Goal: Information Seeking & Learning: Learn about a topic

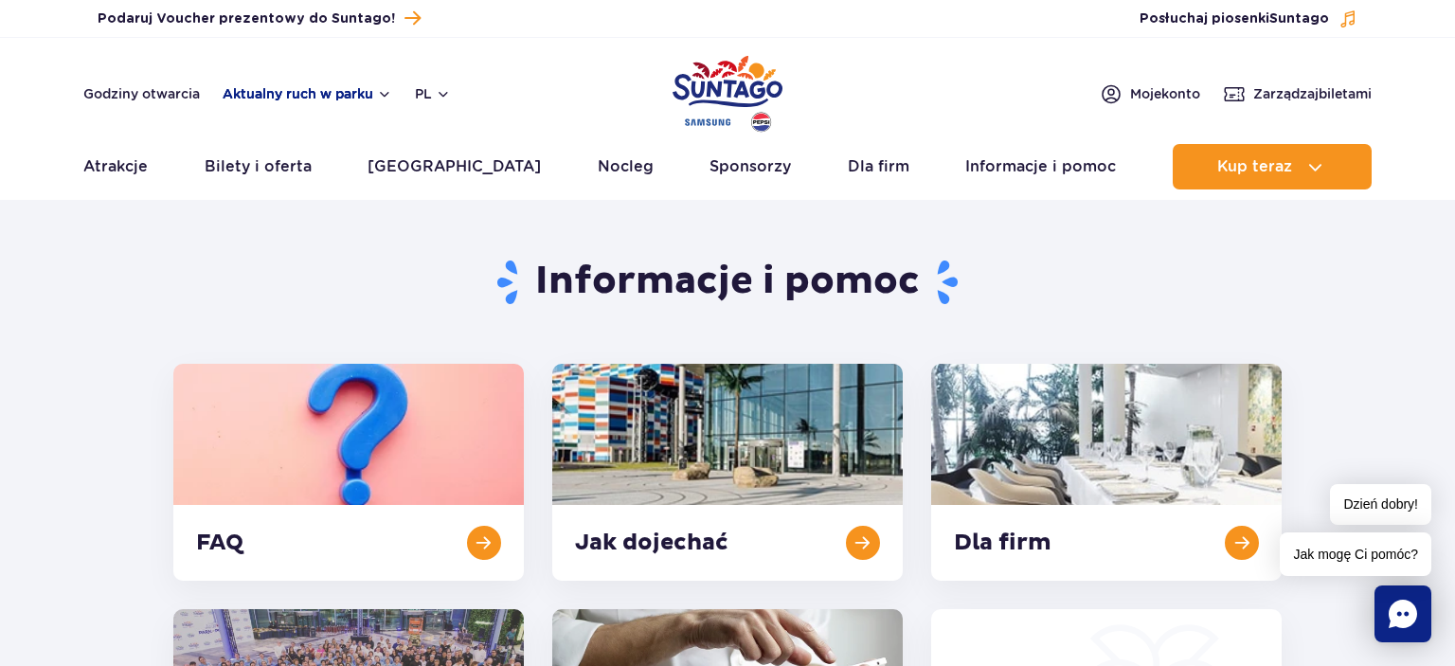
click at [387, 94] on button "Aktualny ruch w parku" at bounding box center [308, 93] width 170 height 15
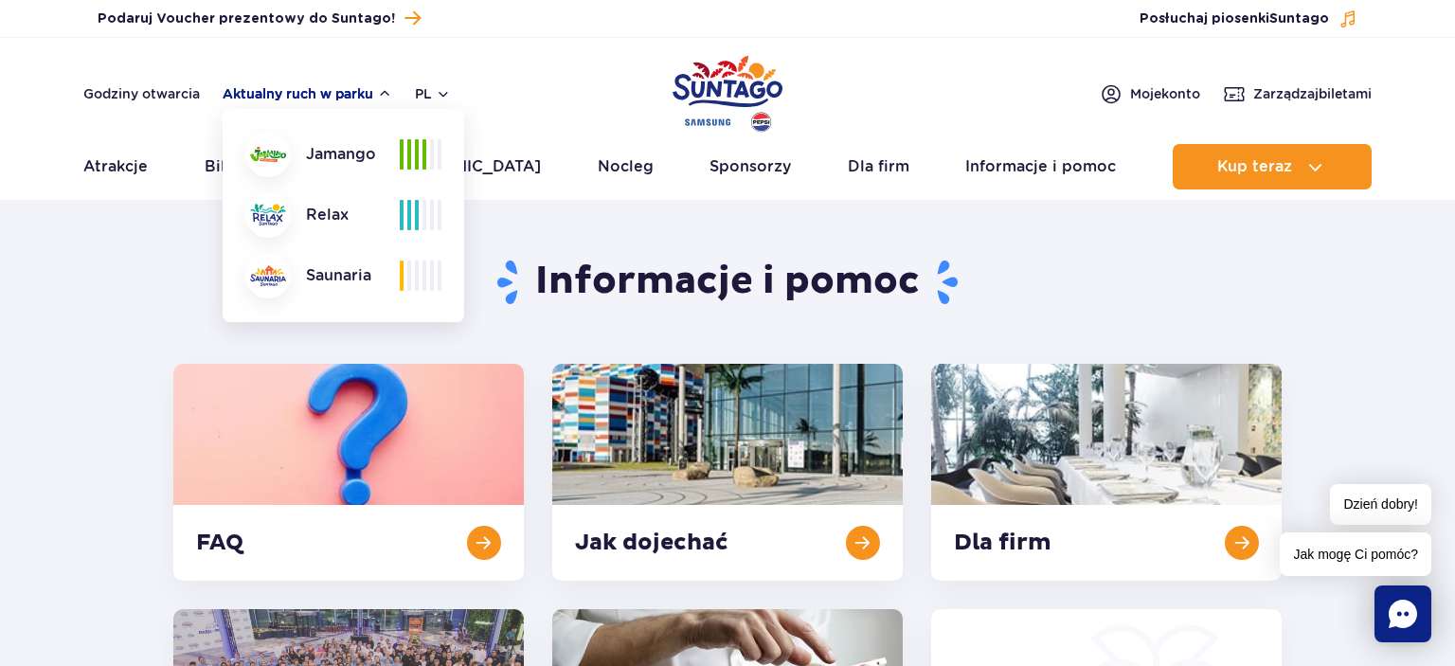
click at [387, 94] on button "Aktualny ruch w parku" at bounding box center [308, 93] width 170 height 15
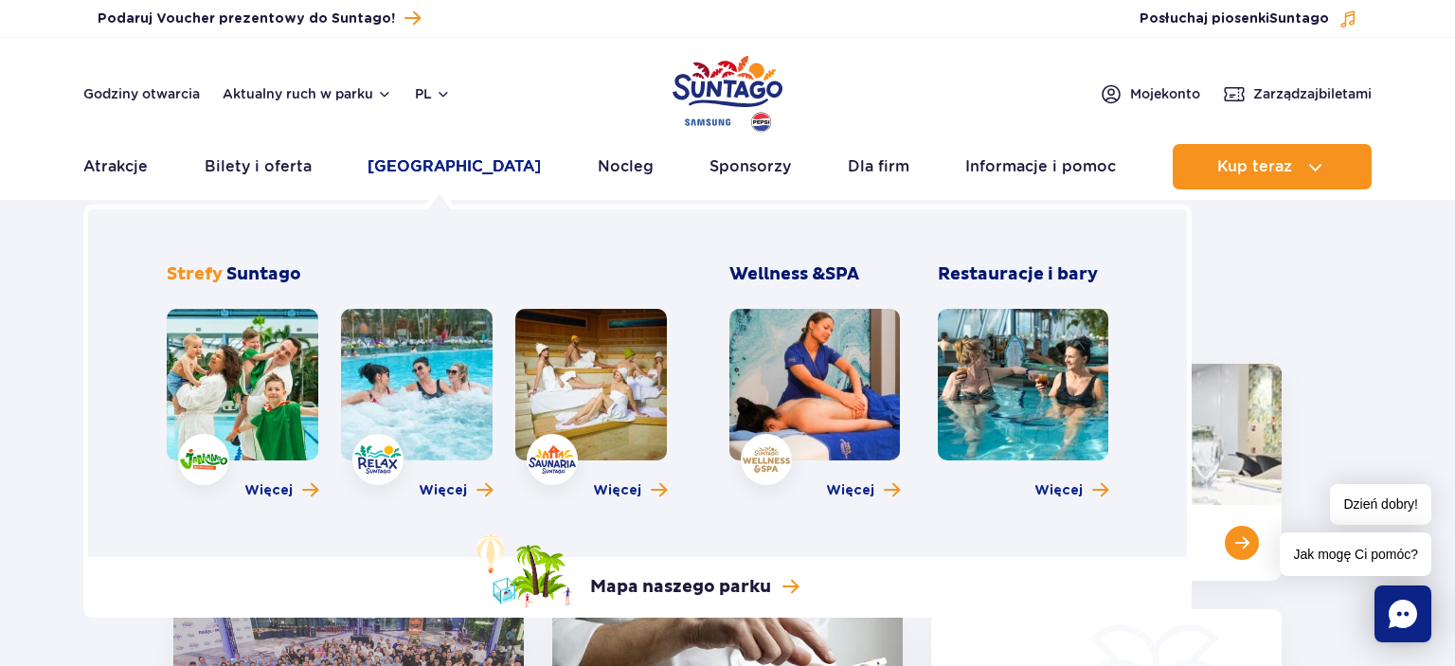
click at [431, 169] on link "[GEOGRAPHIC_DATA]" at bounding box center [454, 166] width 173 height 45
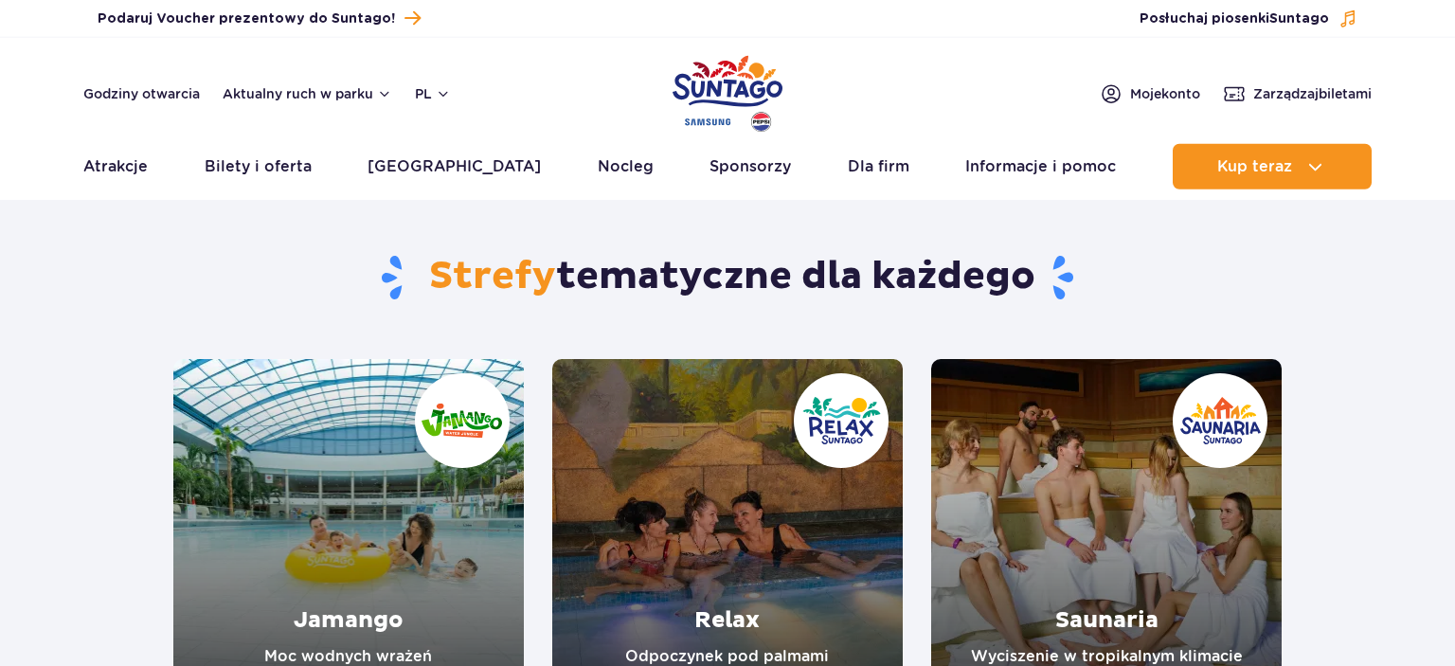
scroll to position [200, 0]
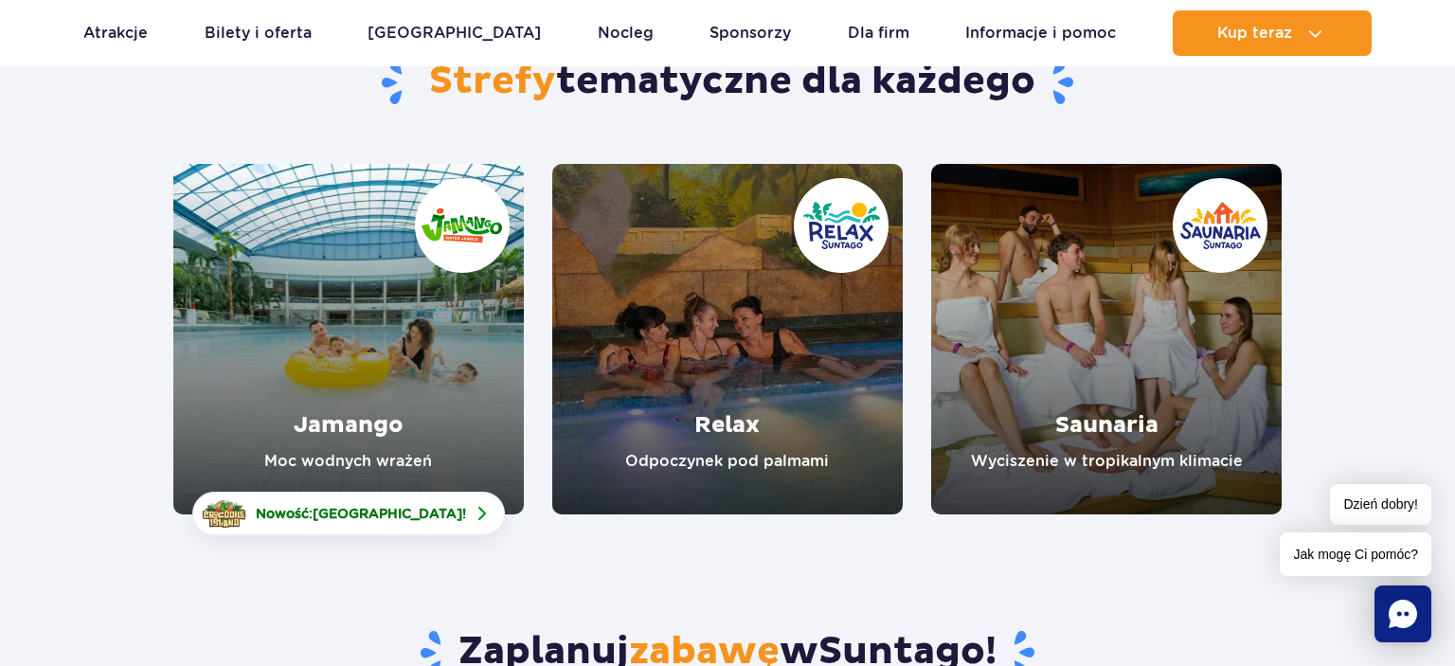
click at [309, 330] on link "Jamango" at bounding box center [348, 339] width 351 height 351
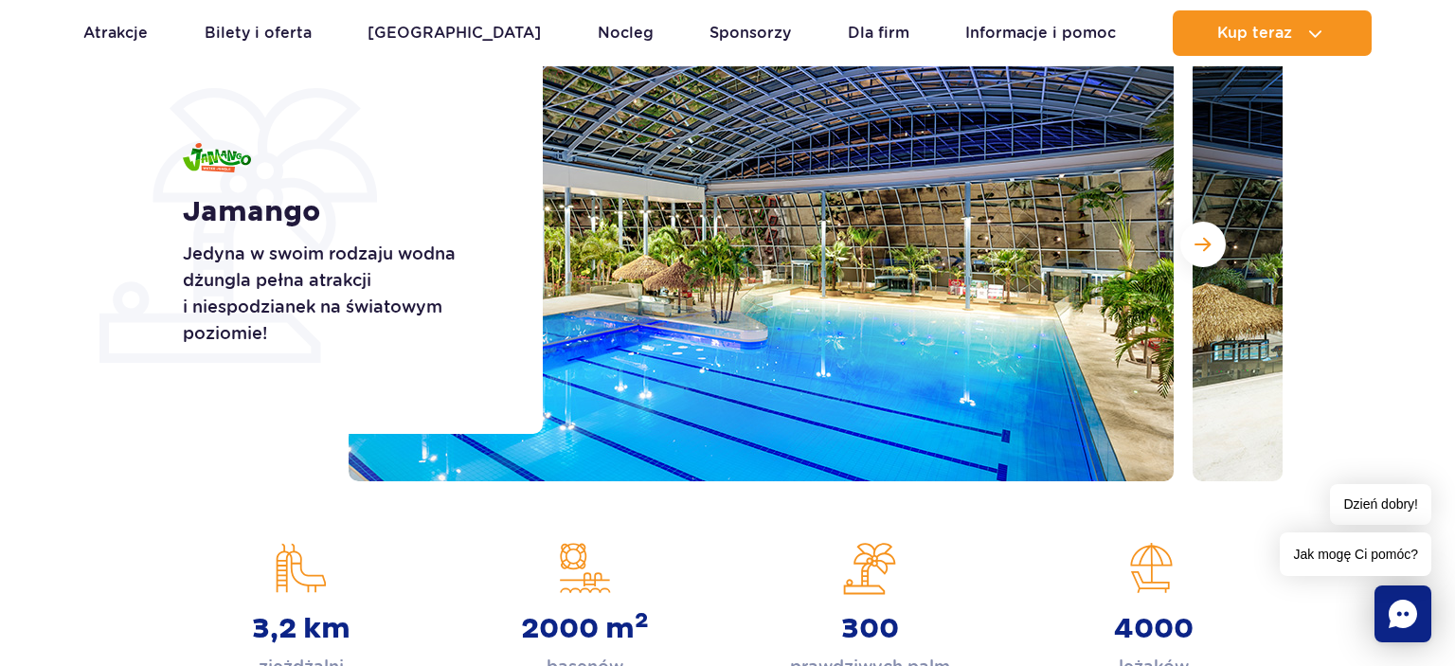
scroll to position [299, 0]
click at [1200, 241] on span "Następny slajd" at bounding box center [1203, 244] width 16 height 17
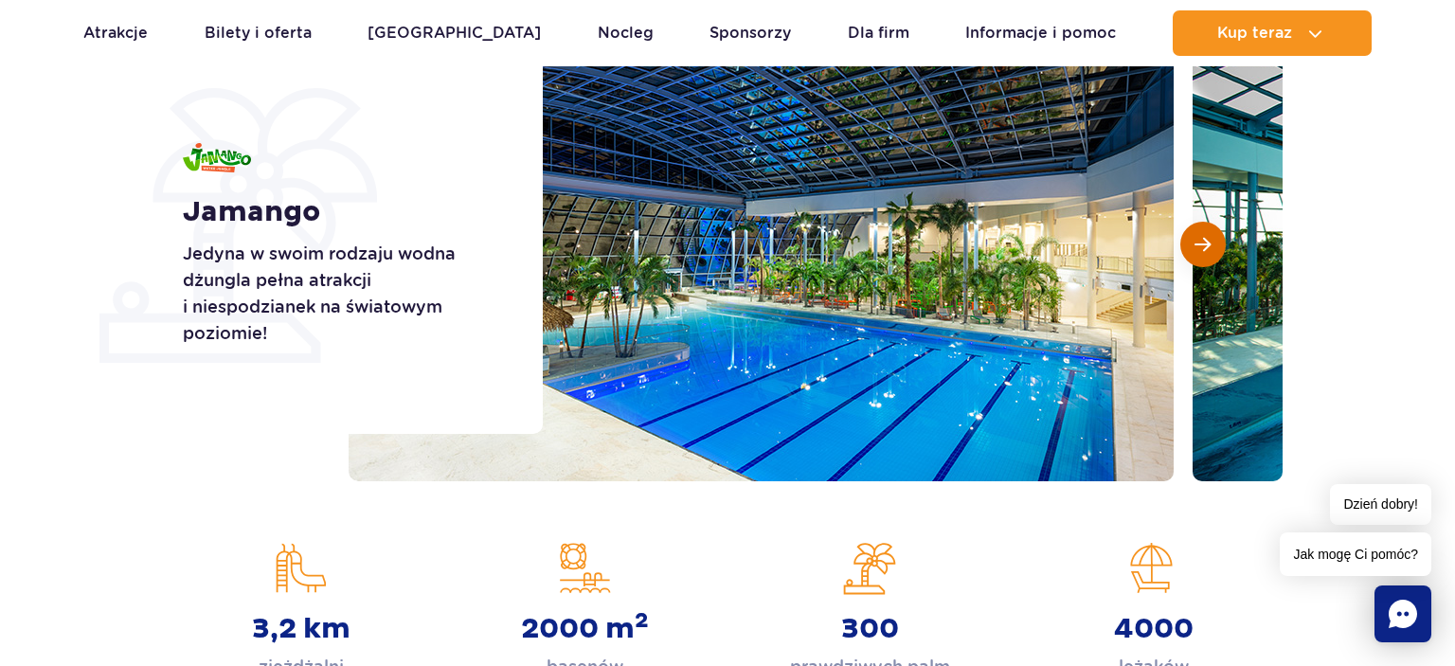
click at [1200, 241] on span "Następny slajd" at bounding box center [1203, 244] width 16 height 17
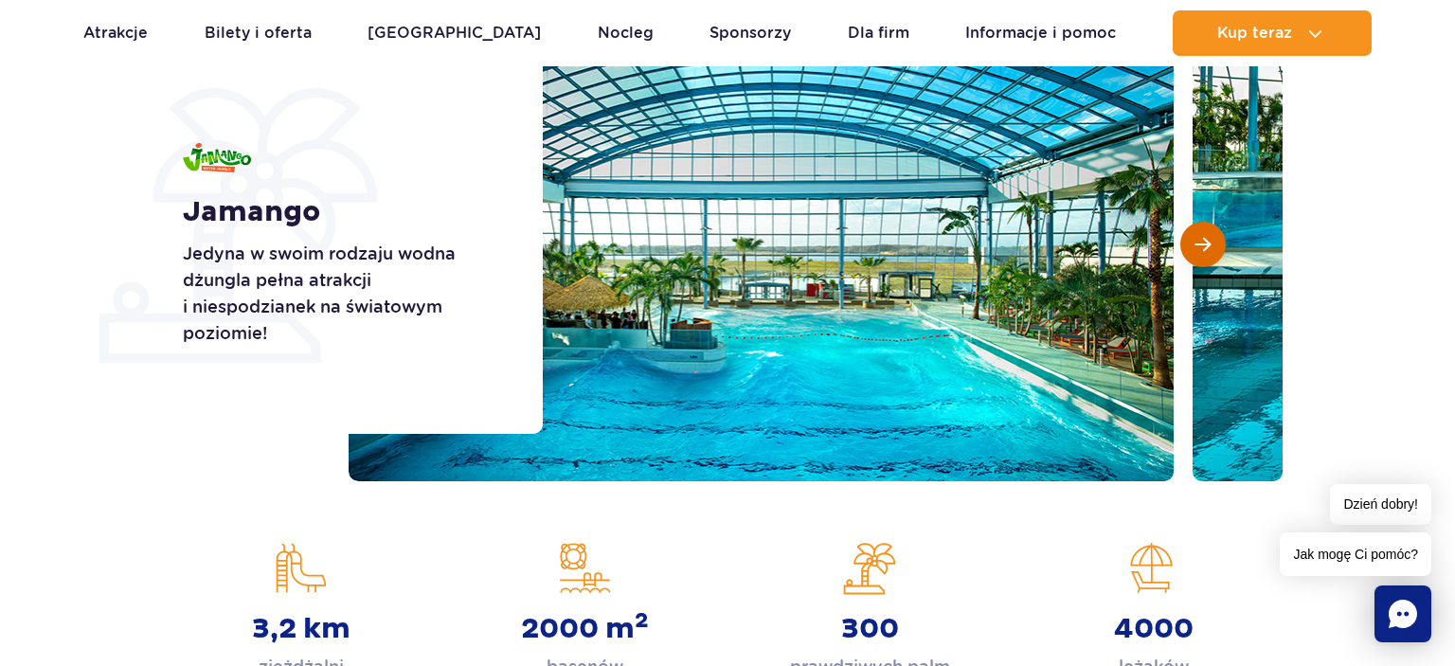
click at [1200, 241] on span "Następny slajd" at bounding box center [1203, 244] width 16 height 17
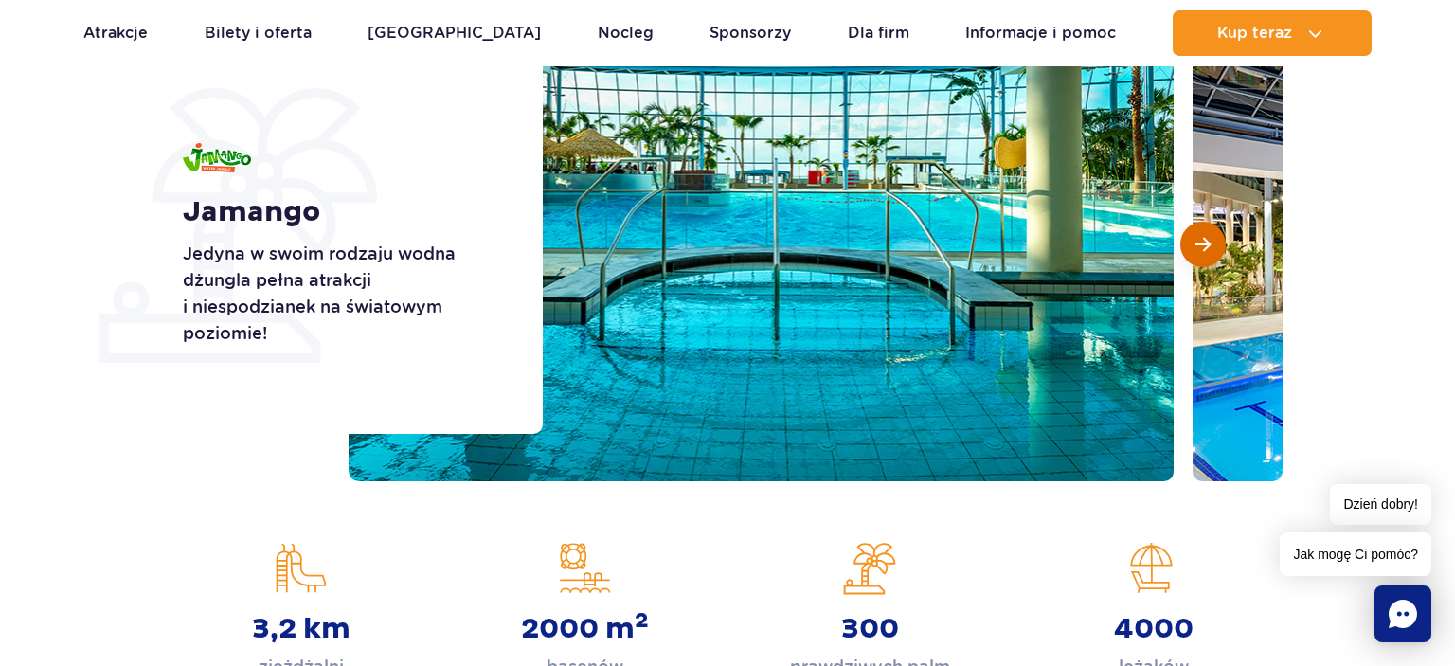
click at [1200, 241] on span "Następny slajd" at bounding box center [1203, 244] width 16 height 17
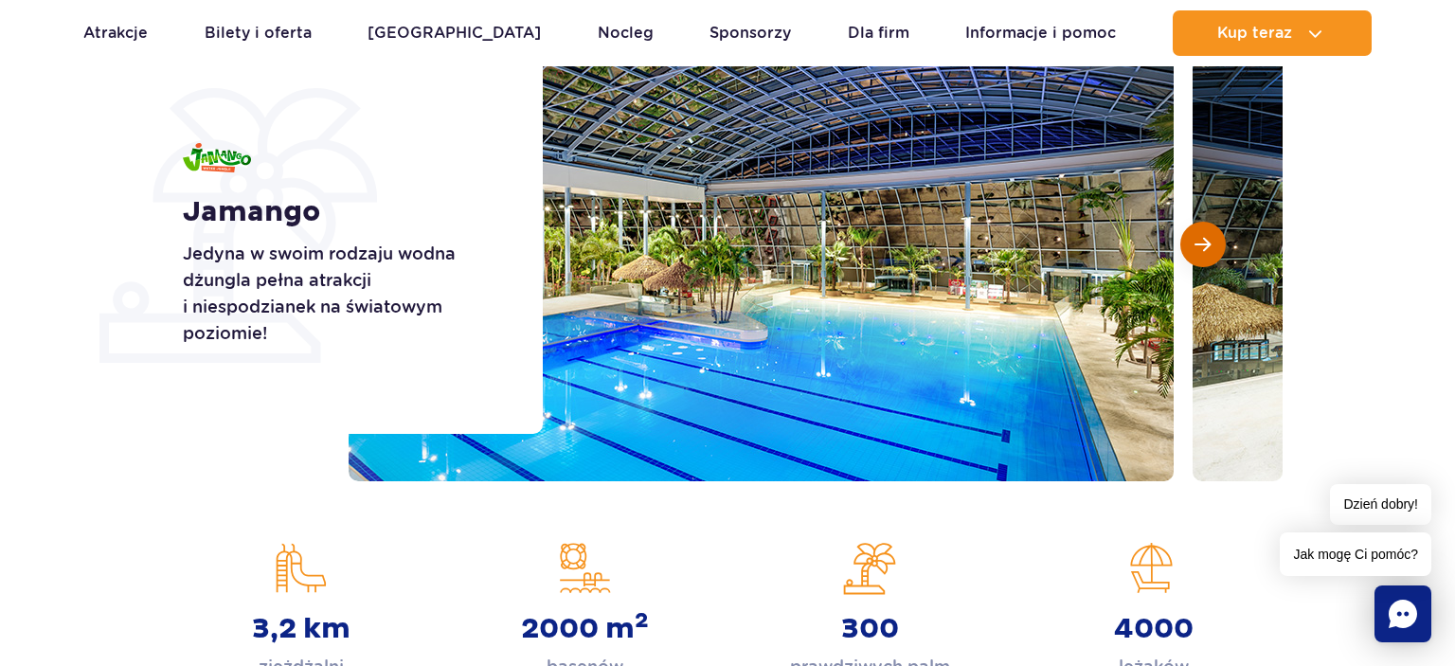
click at [1200, 241] on span "Następny slajd" at bounding box center [1203, 244] width 16 height 17
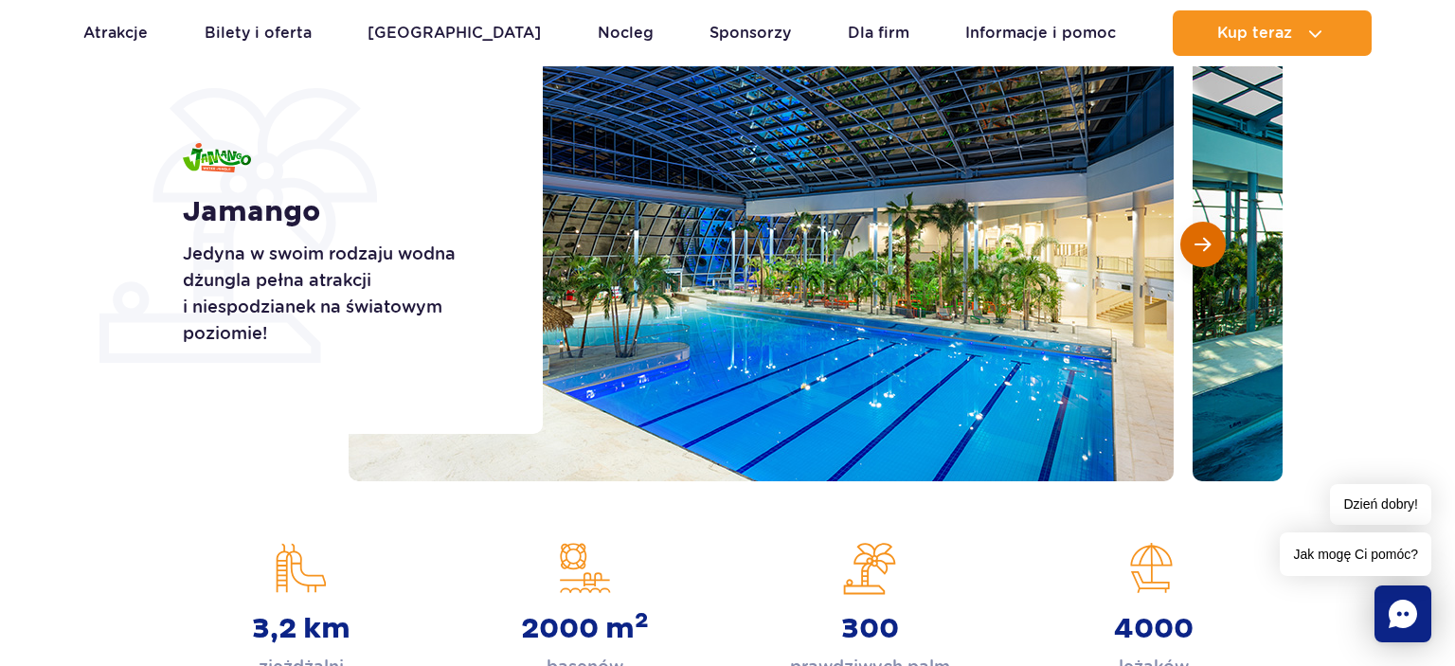
click at [1200, 241] on span "Następny slajd" at bounding box center [1203, 244] width 16 height 17
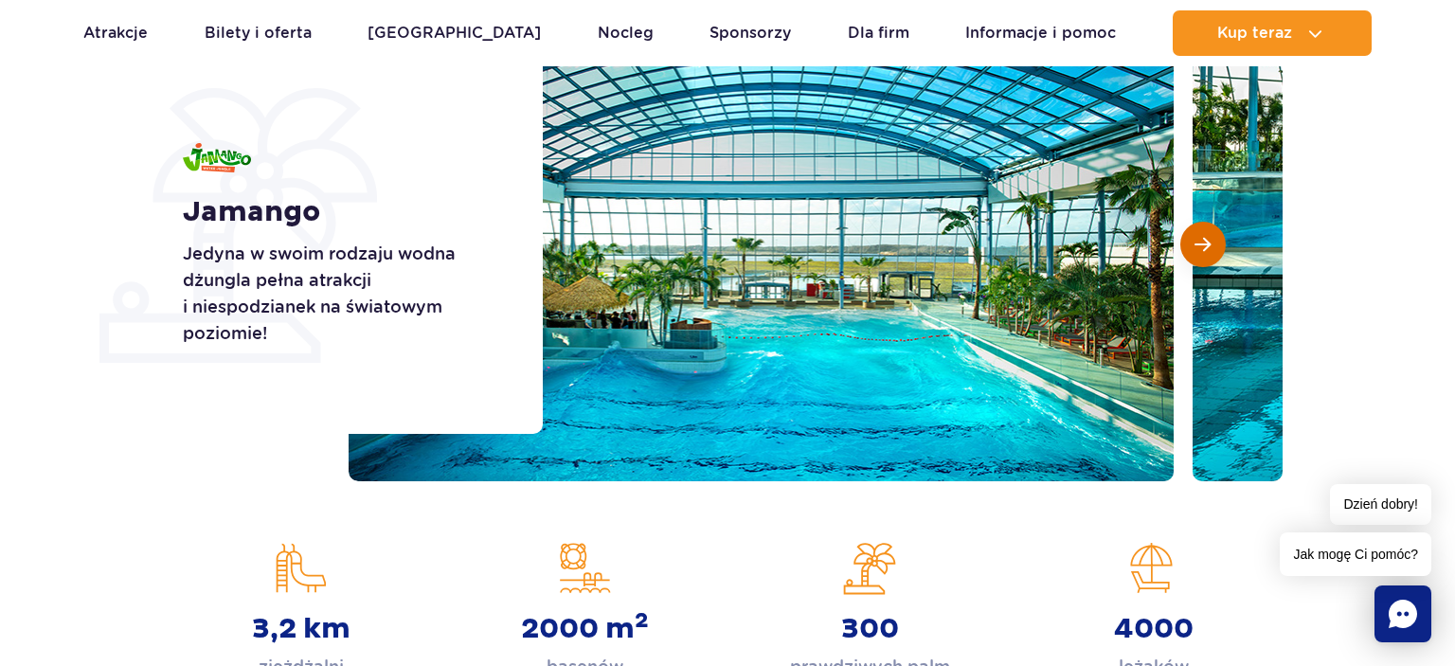
click at [1200, 241] on span "Następny slajd" at bounding box center [1203, 244] width 16 height 17
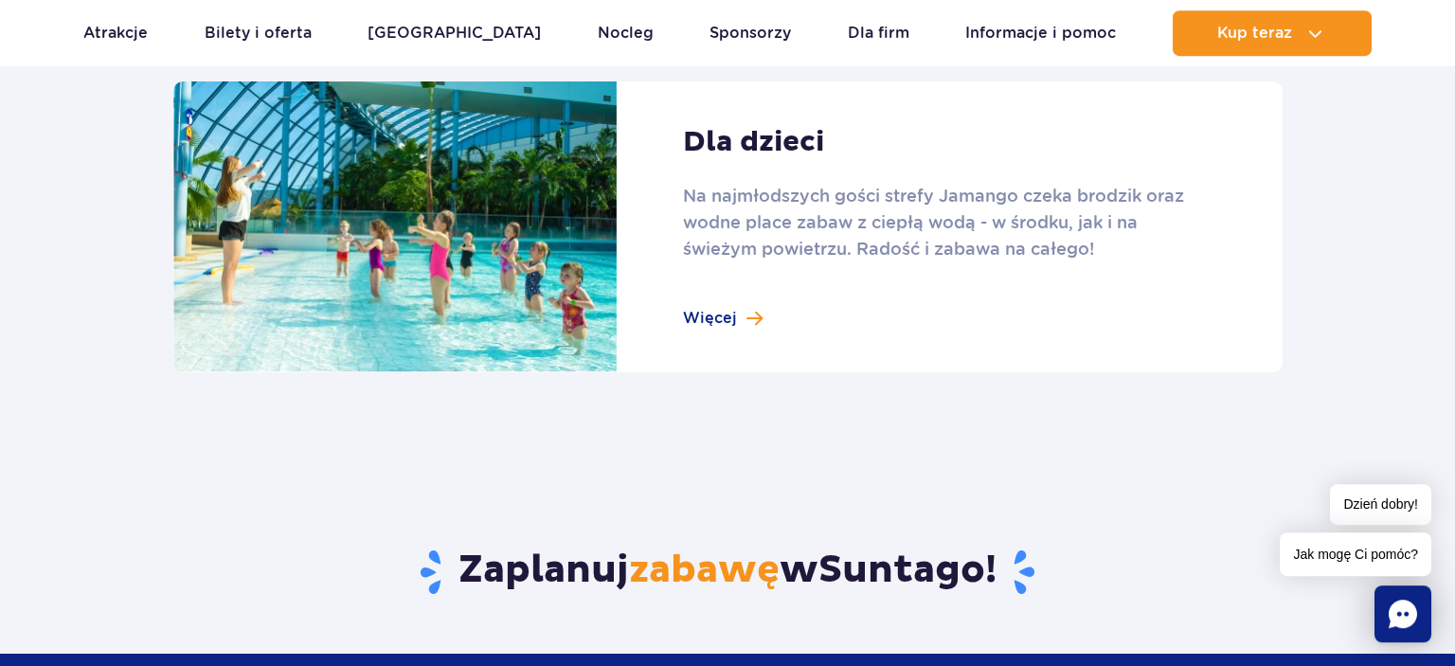
scroll to position [2901, 0]
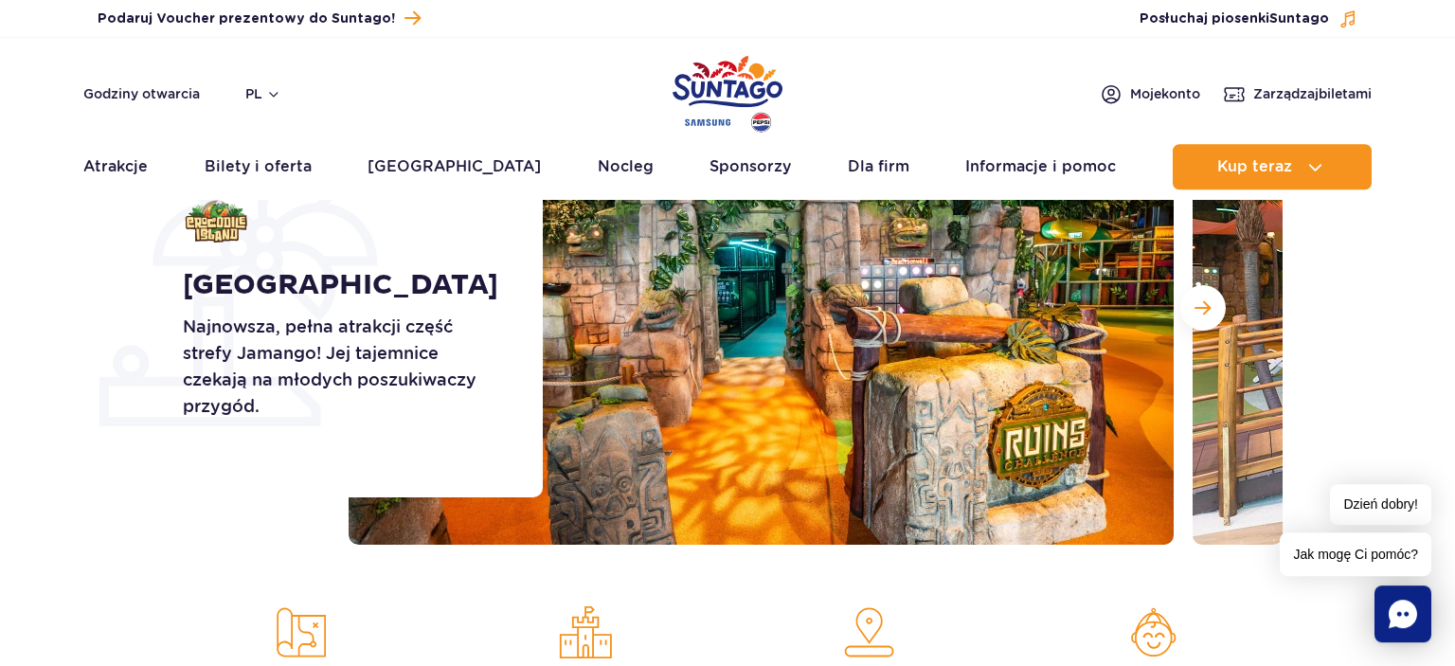
scroll to position [200, 0]
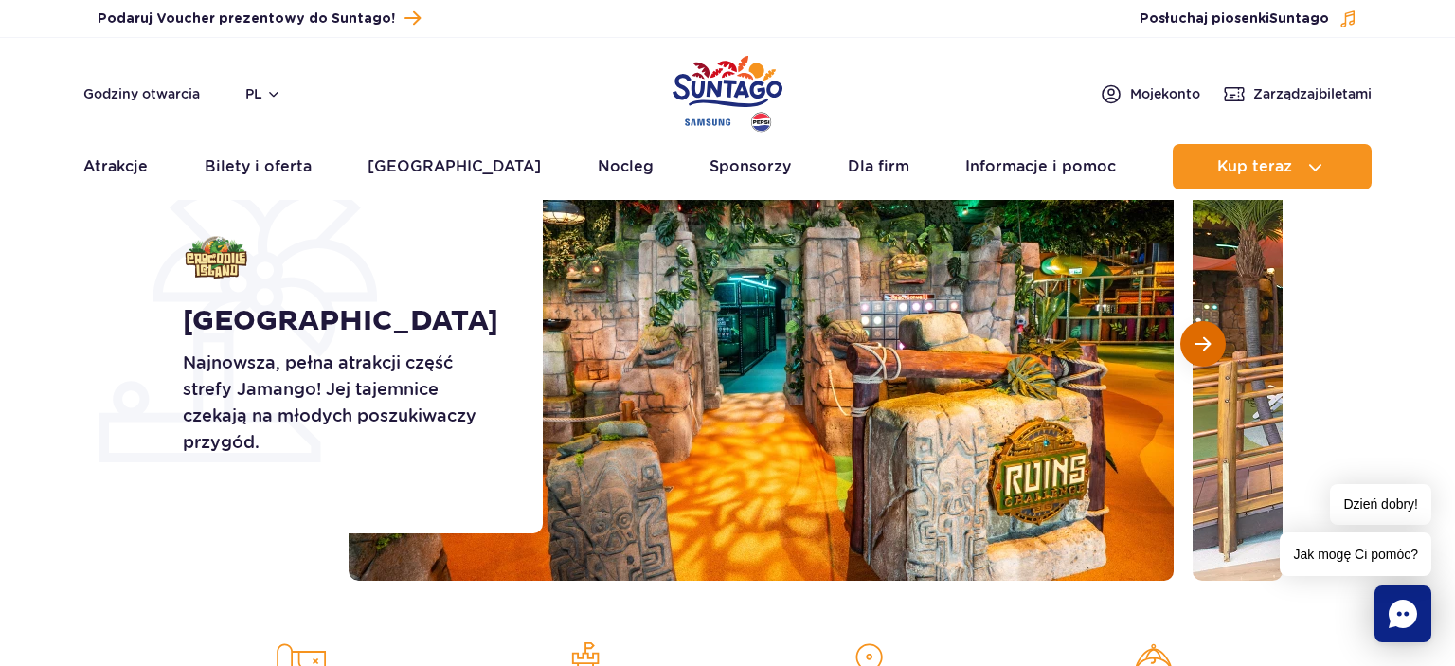
click at [1218, 348] on button "Następny slajd" at bounding box center [1203, 343] width 45 height 45
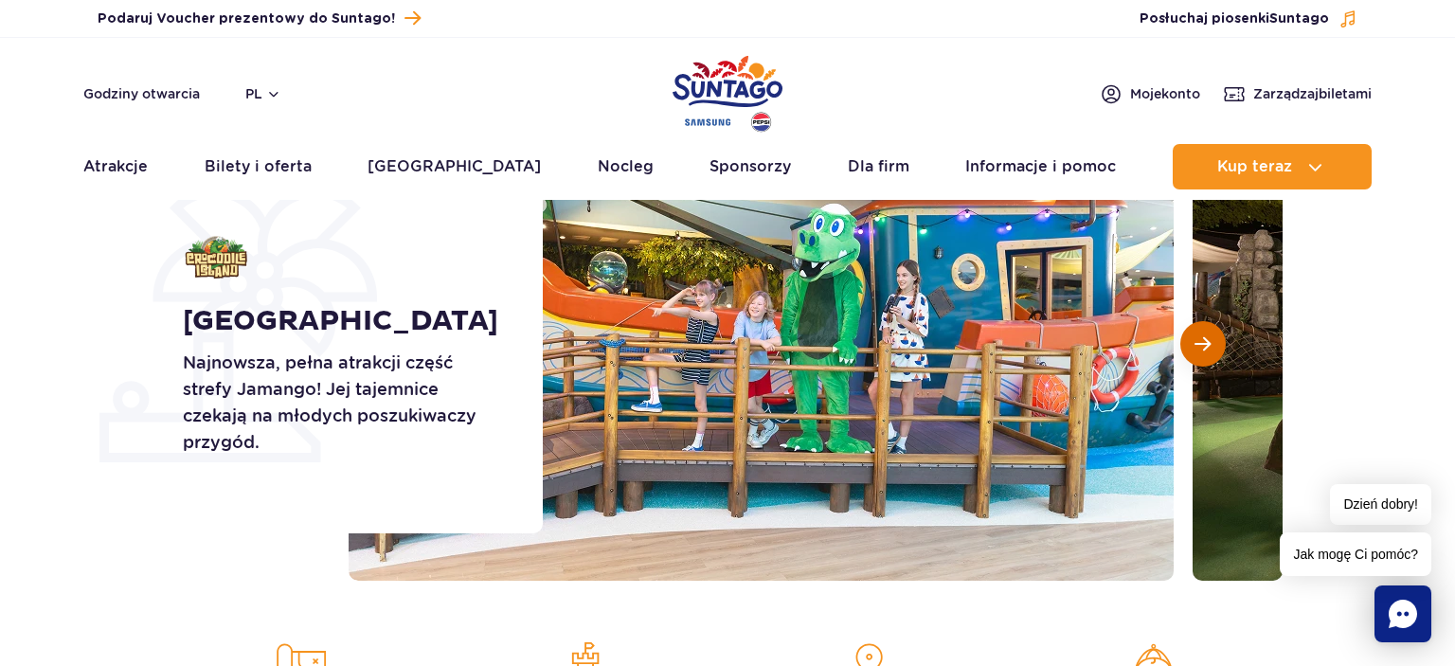
click at [1214, 348] on button "Następny slajd" at bounding box center [1203, 343] width 45 height 45
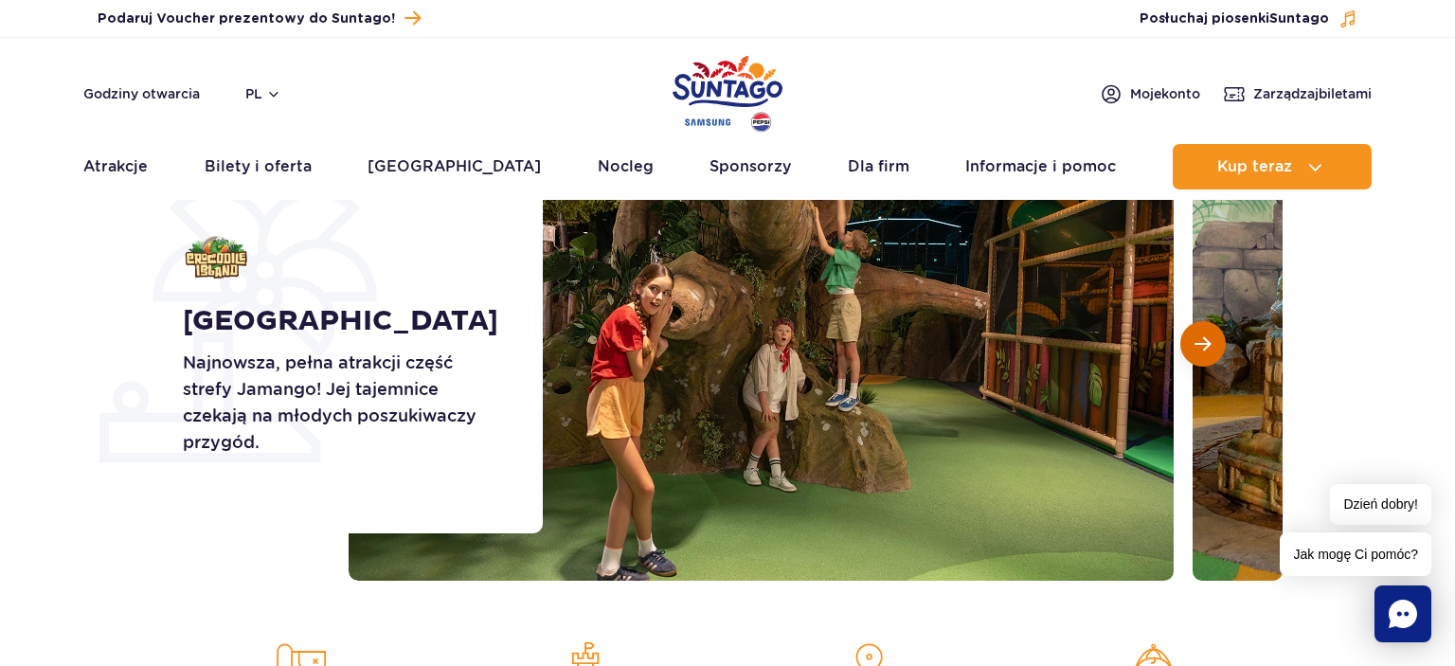
click at [1214, 348] on button "Następny slajd" at bounding box center [1203, 343] width 45 height 45
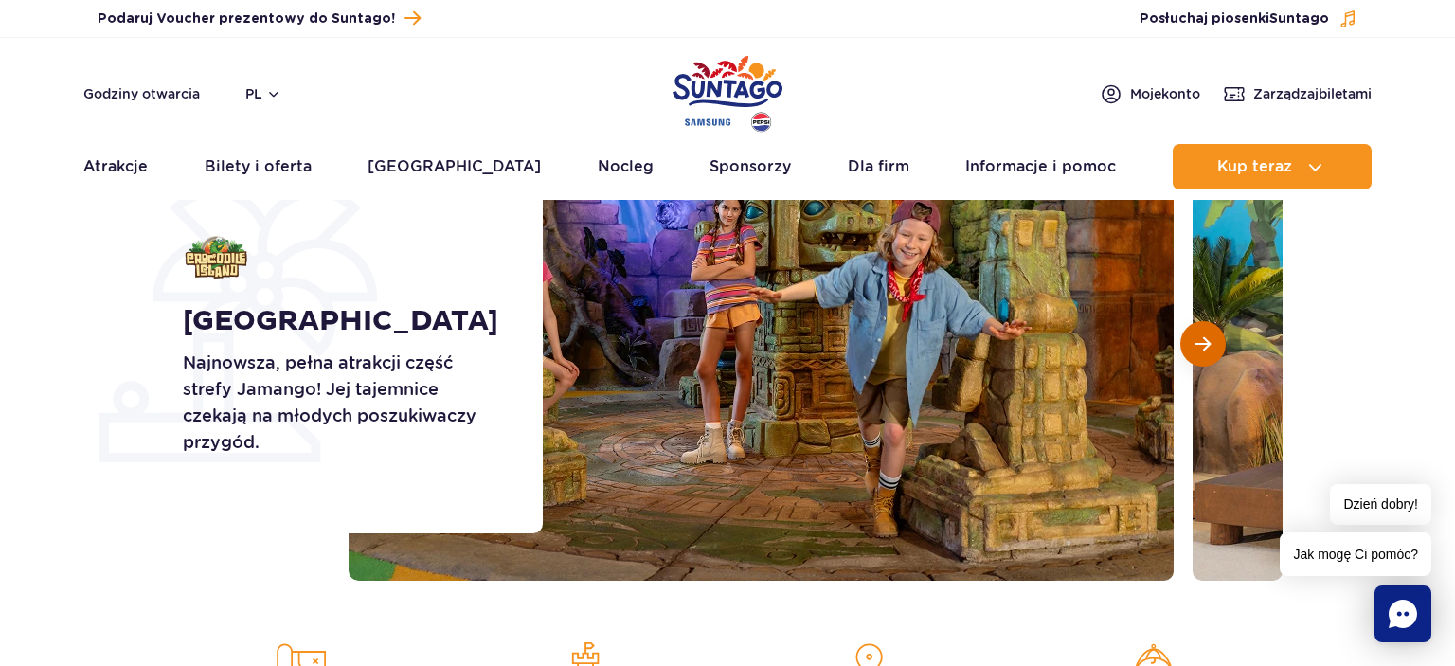
click at [1214, 348] on button "Następny slajd" at bounding box center [1203, 343] width 45 height 45
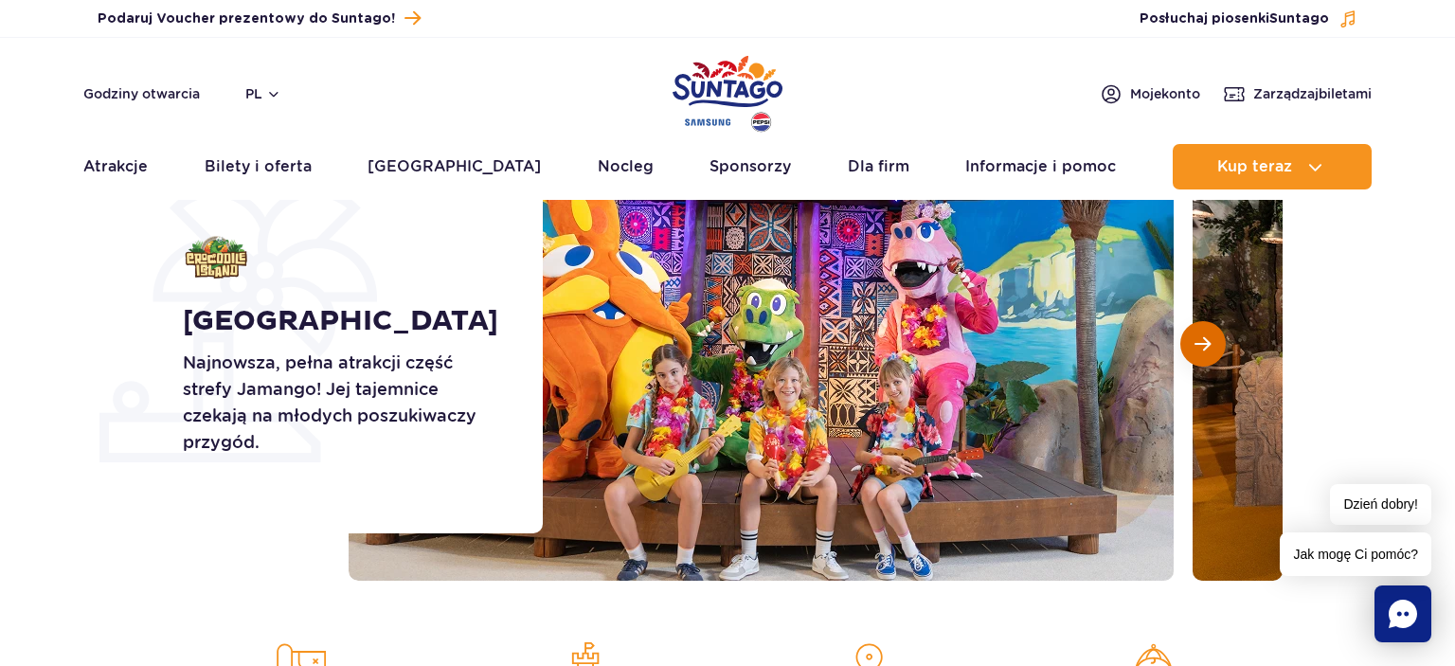
click at [1214, 348] on button "Następny slajd" at bounding box center [1203, 343] width 45 height 45
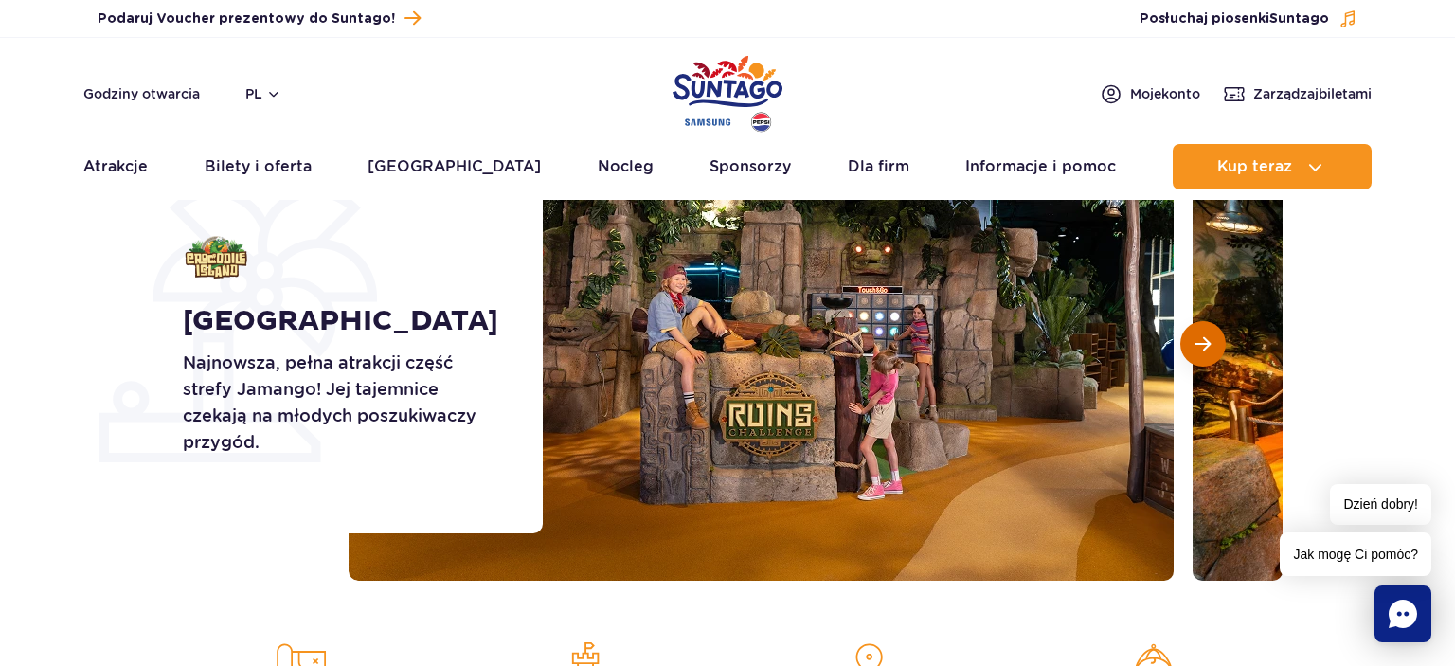
click at [1214, 348] on button "Następny slajd" at bounding box center [1203, 343] width 45 height 45
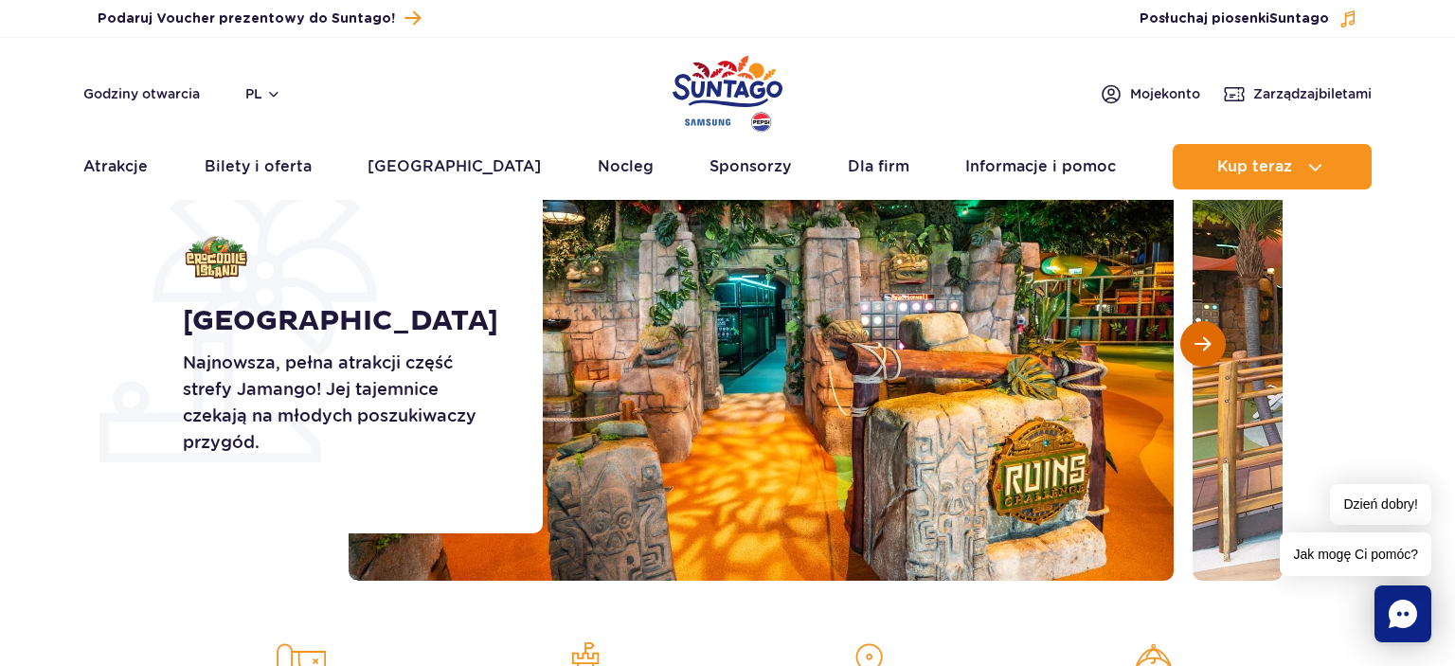
click at [1214, 348] on button "Następny slajd" at bounding box center [1203, 343] width 45 height 45
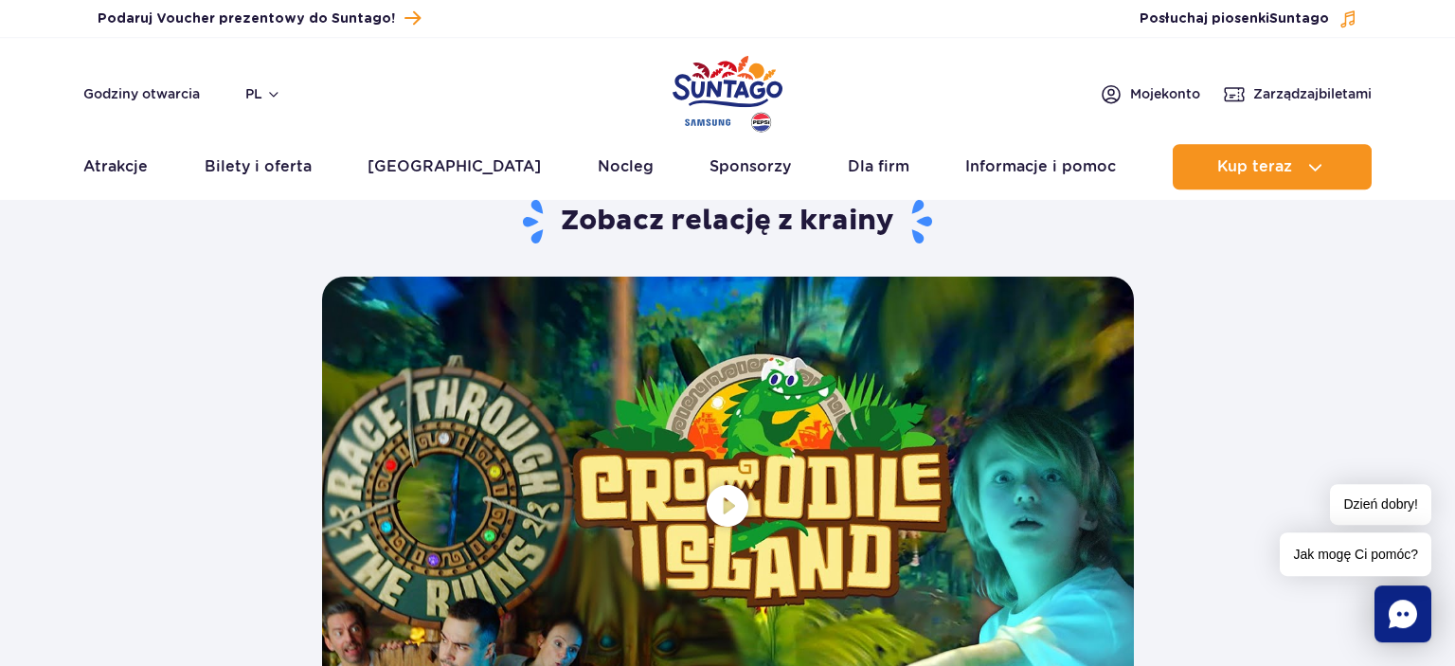
scroll to position [3502, 0]
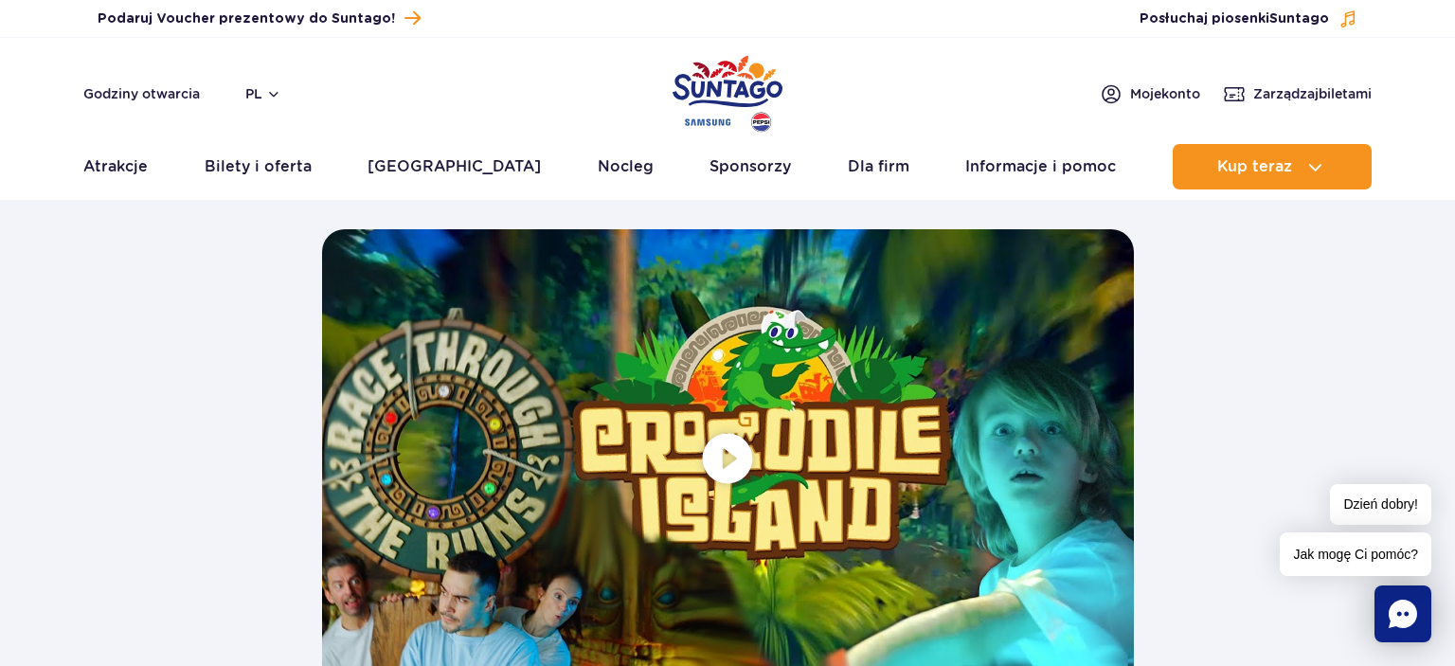
click at [728, 454] on span at bounding box center [728, 457] width 812 height 457
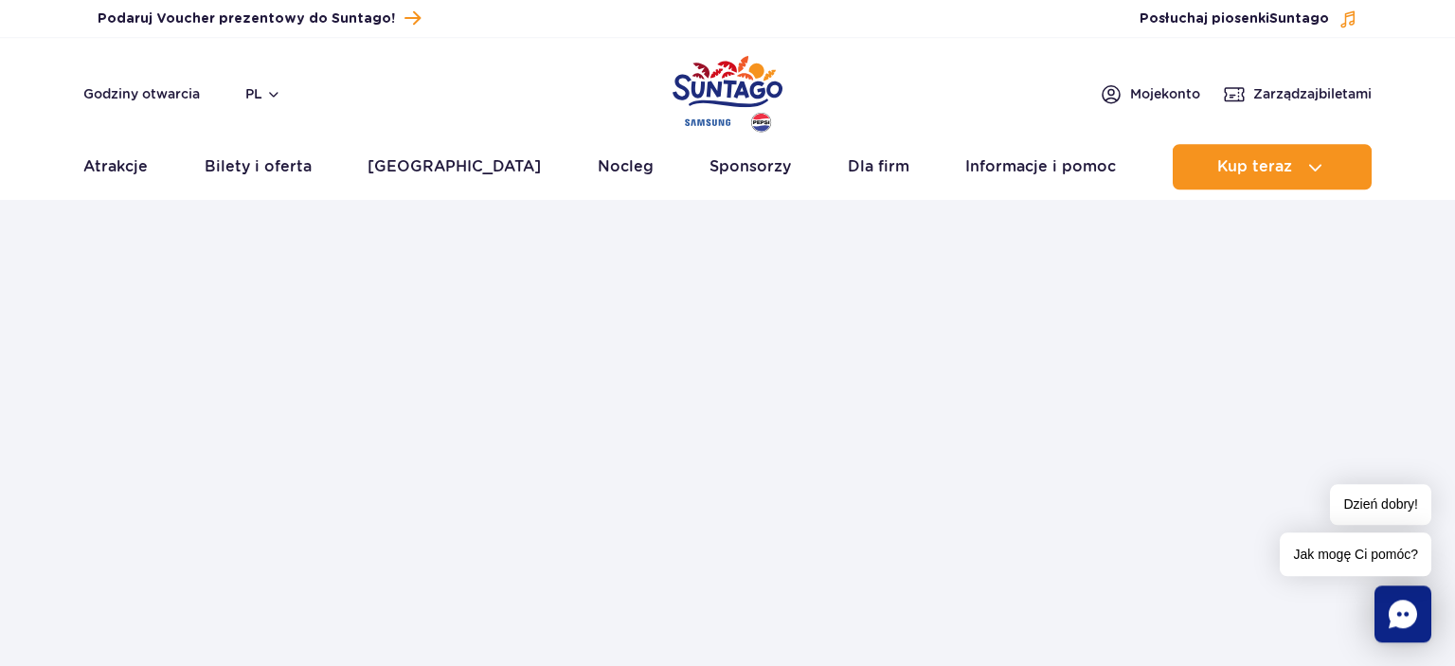
scroll to position [3601, 0]
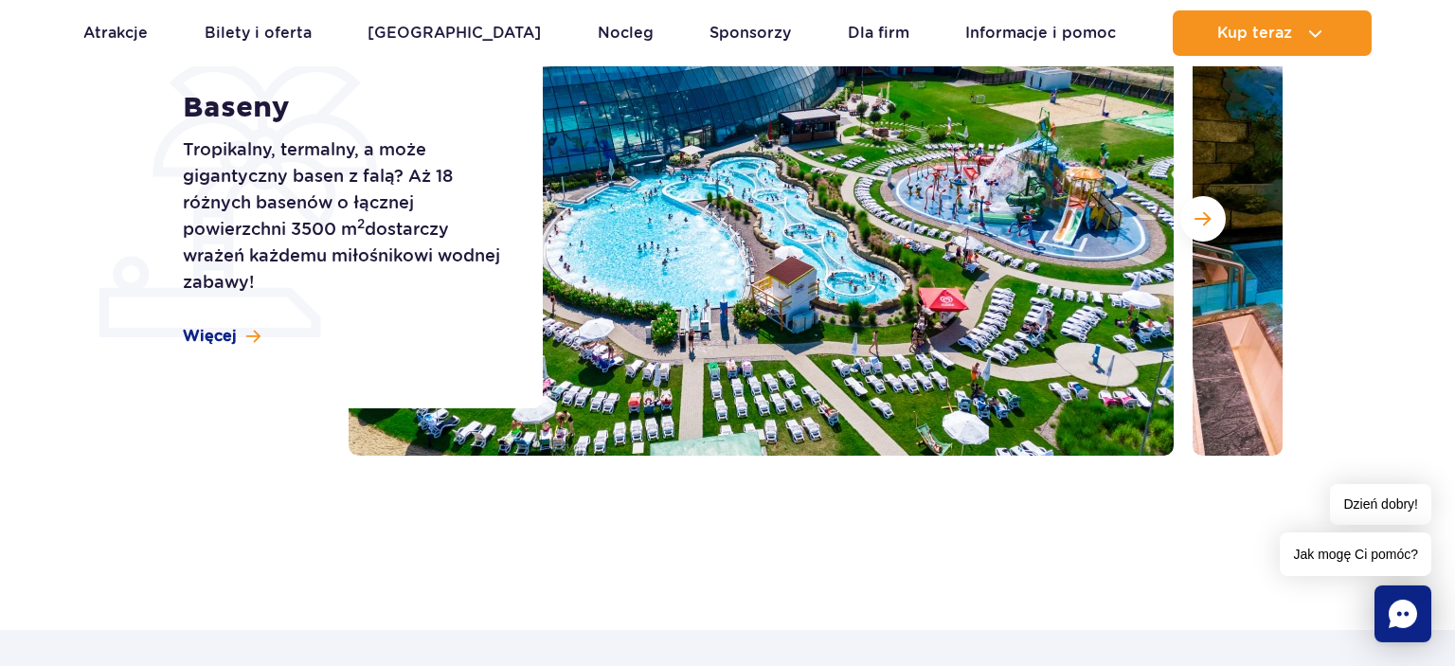
scroll to position [299, 0]
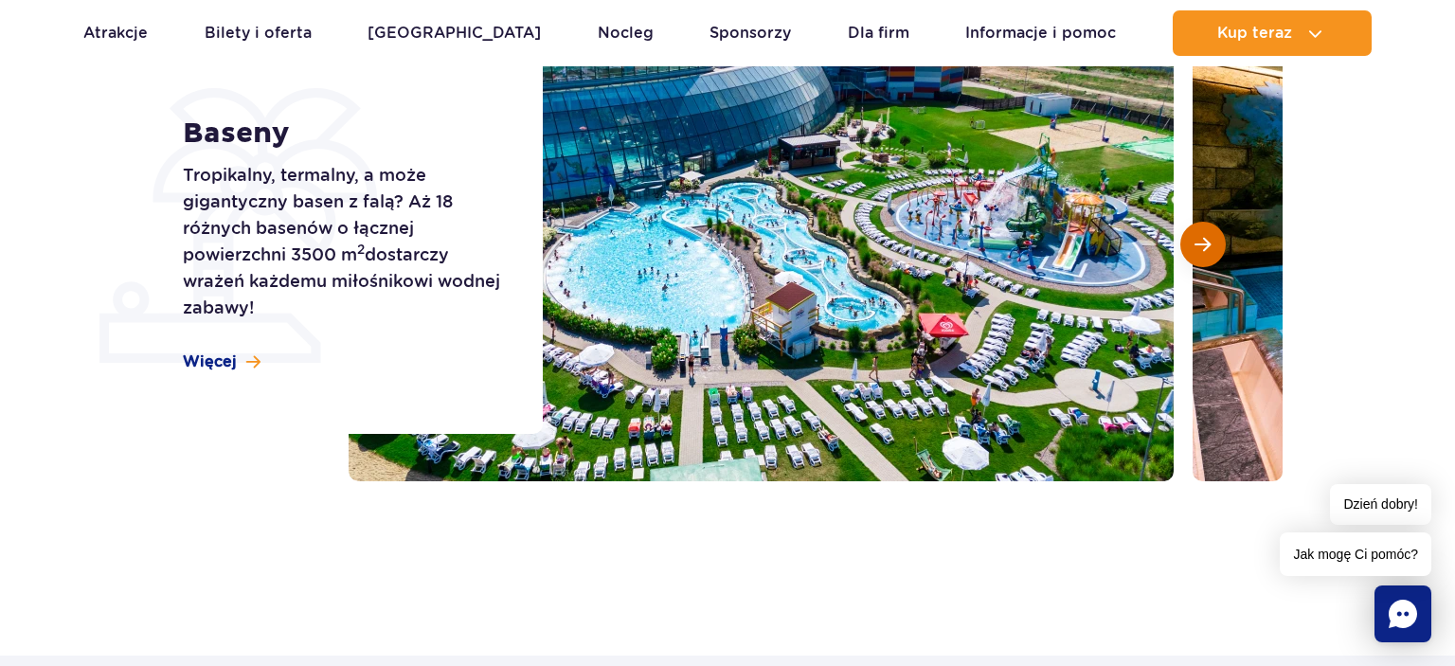
click at [1196, 237] on span "Następny slajd" at bounding box center [1203, 244] width 16 height 17
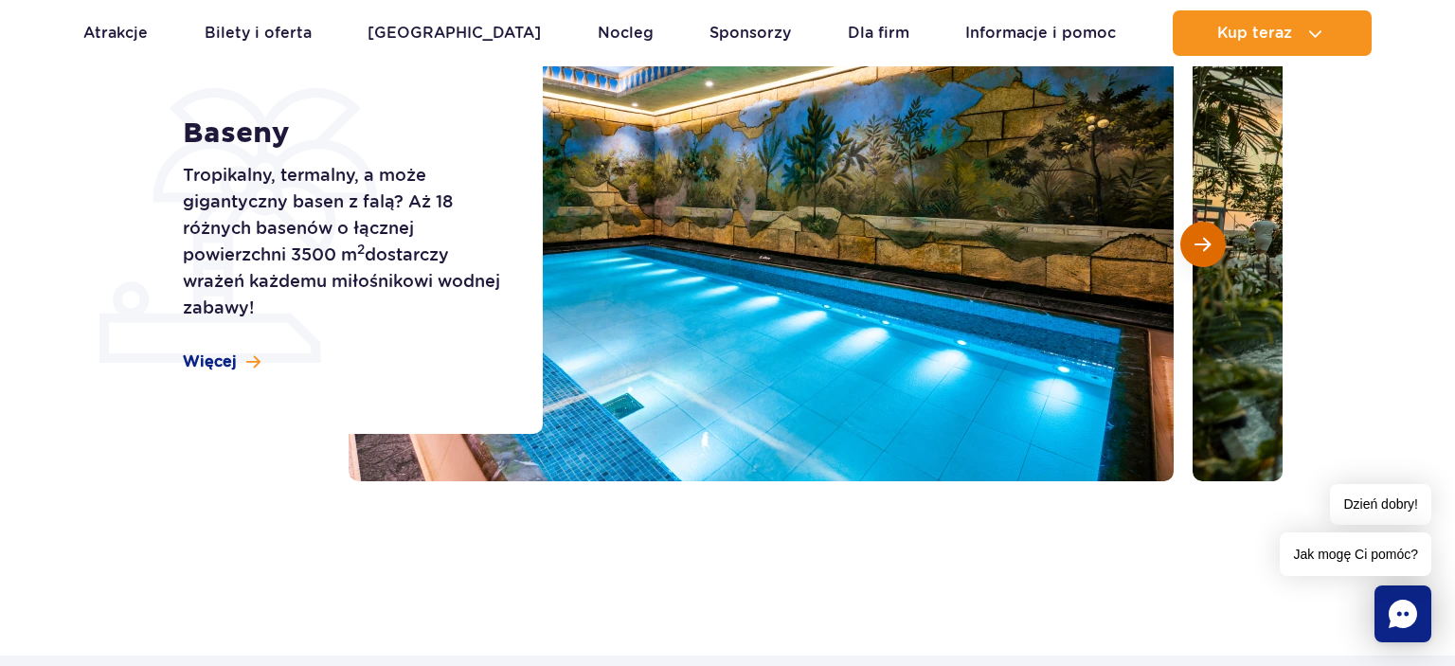
click at [1196, 237] on span "Następny slajd" at bounding box center [1203, 244] width 16 height 17
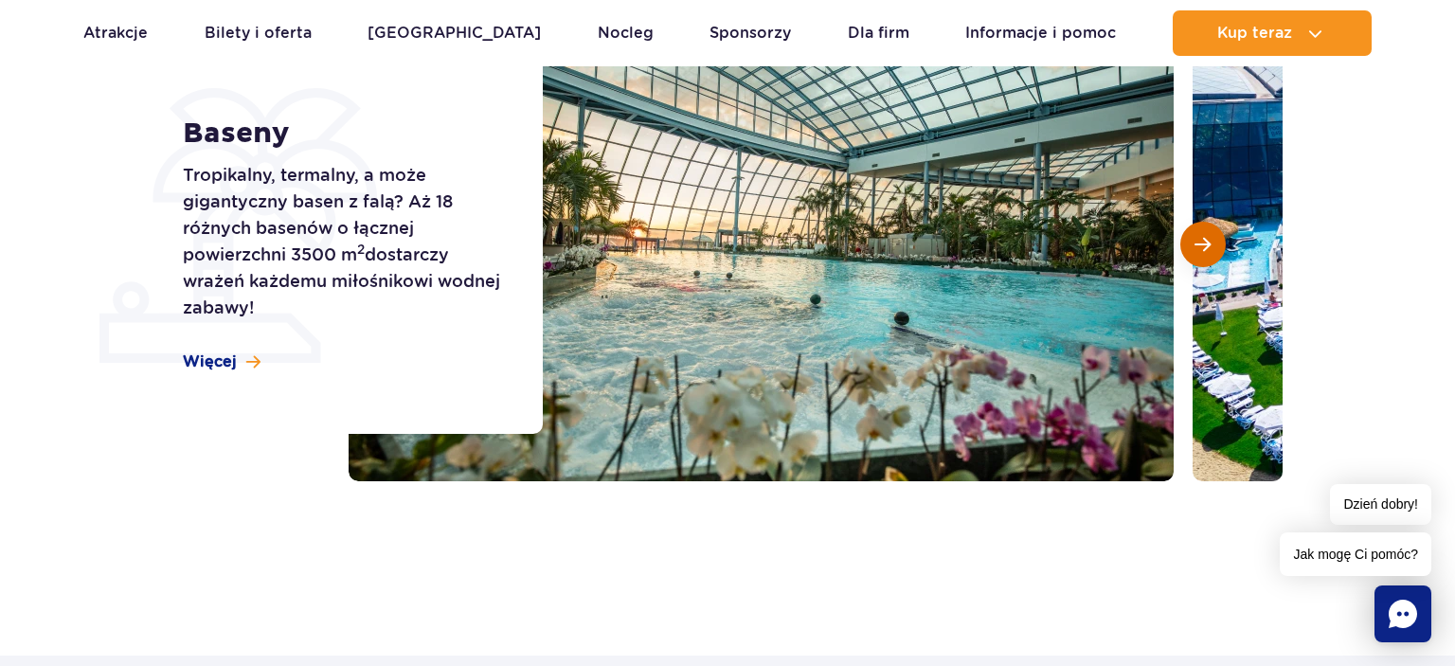
click at [1196, 237] on span "Następny slajd" at bounding box center [1203, 244] width 16 height 17
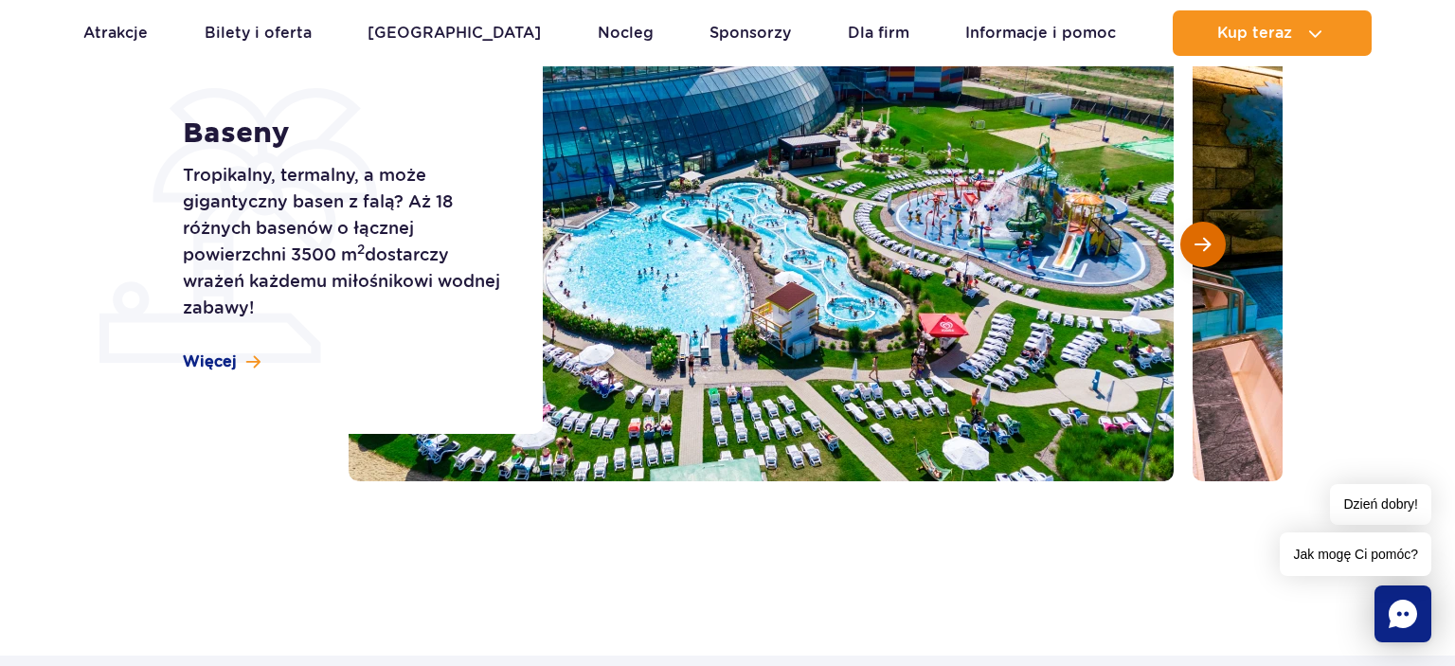
click at [1196, 237] on span "Następny slajd" at bounding box center [1203, 244] width 16 height 17
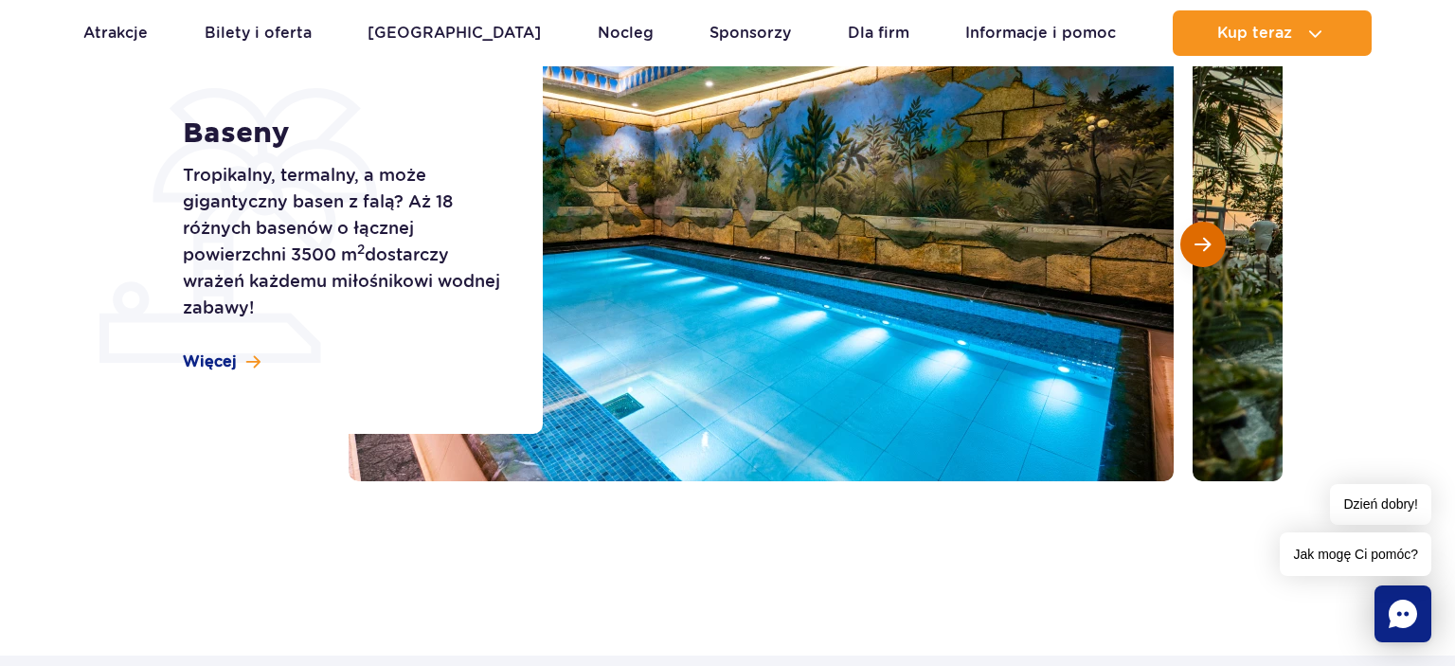
click at [1196, 237] on span "Następny slajd" at bounding box center [1203, 244] width 16 height 17
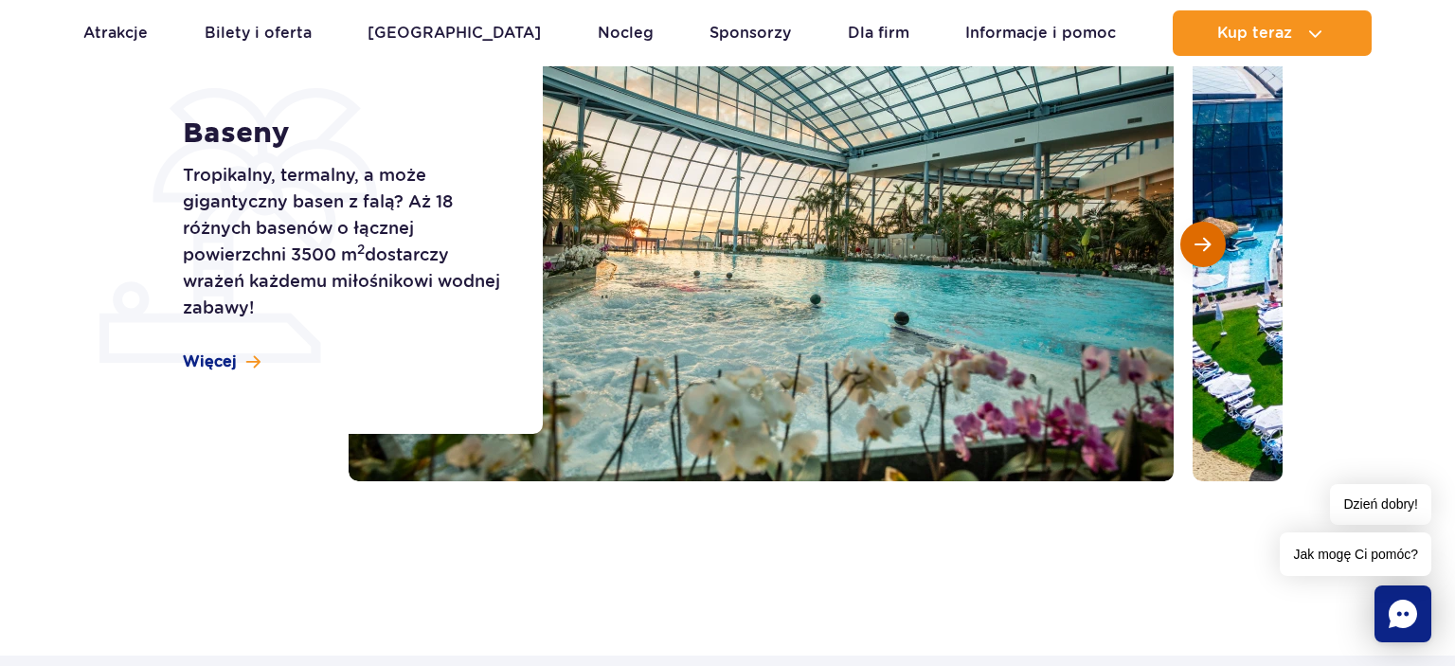
click at [1196, 237] on span "Następny slajd" at bounding box center [1203, 244] width 16 height 17
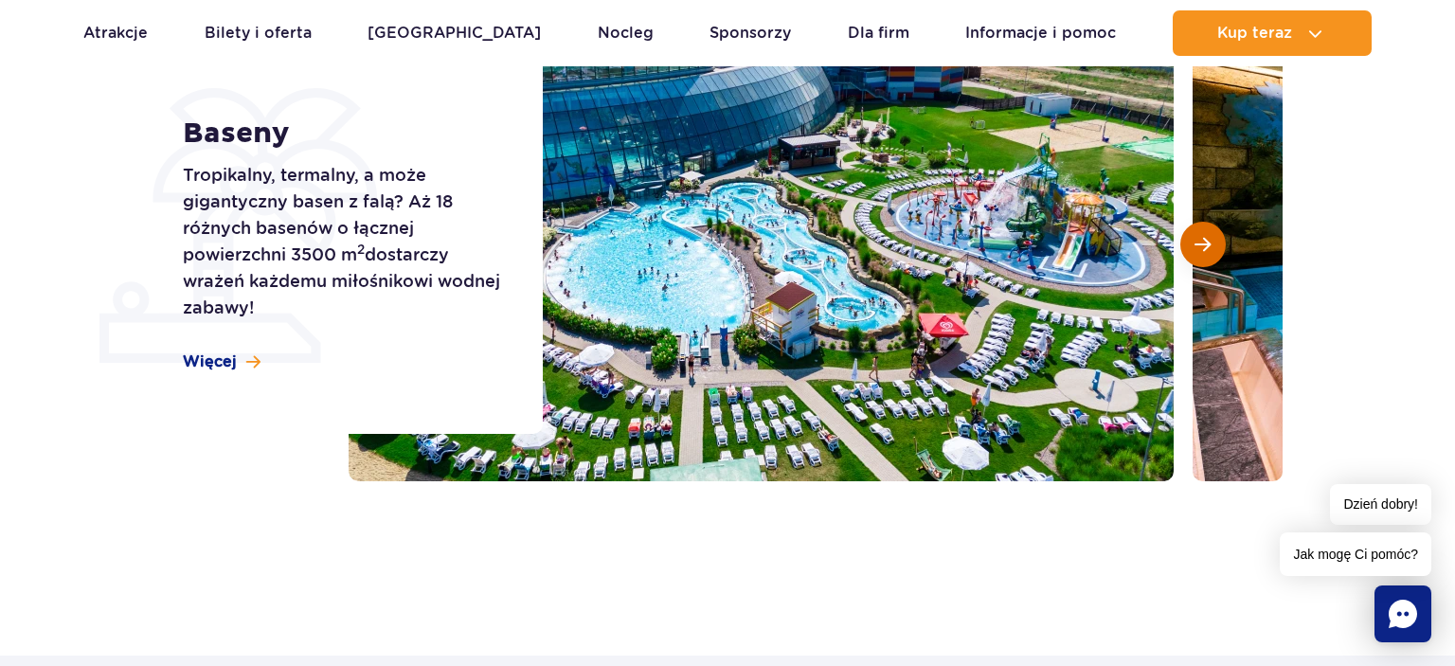
click at [1196, 237] on span "Następny slajd" at bounding box center [1203, 244] width 16 height 17
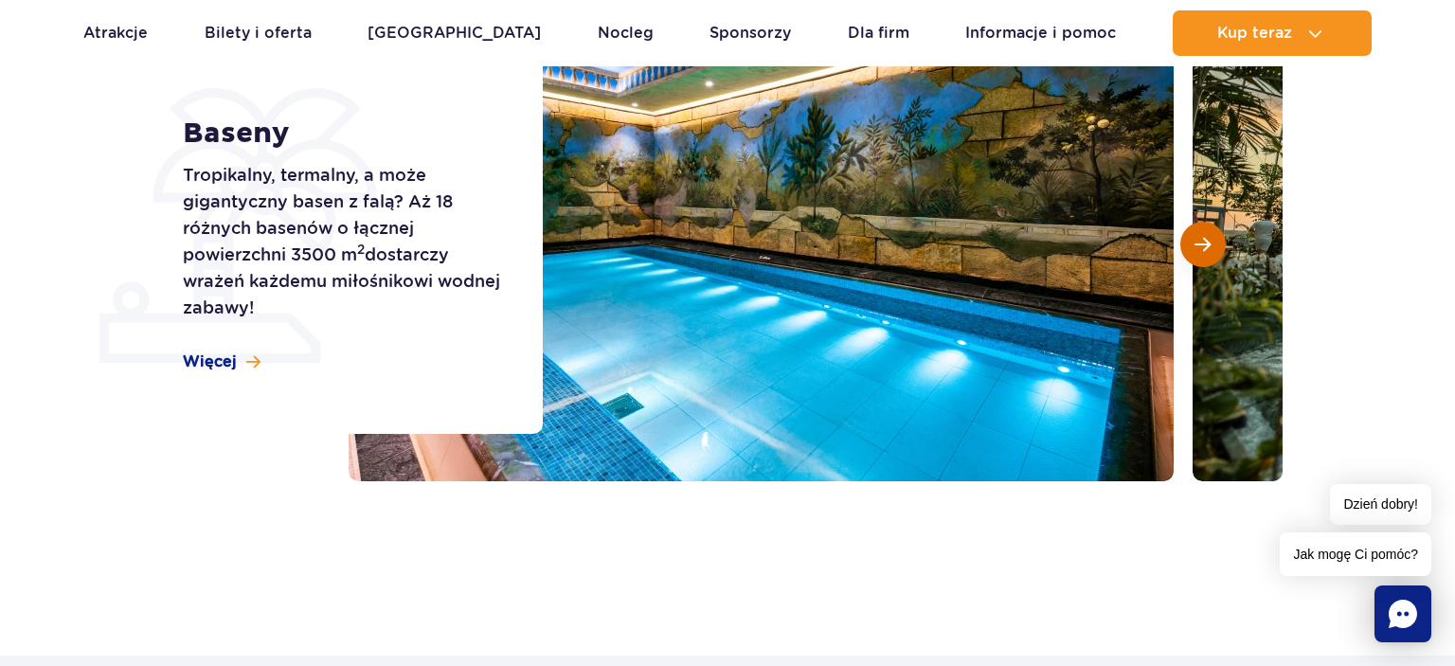
click at [1196, 237] on span "Następny slajd" at bounding box center [1203, 244] width 16 height 17
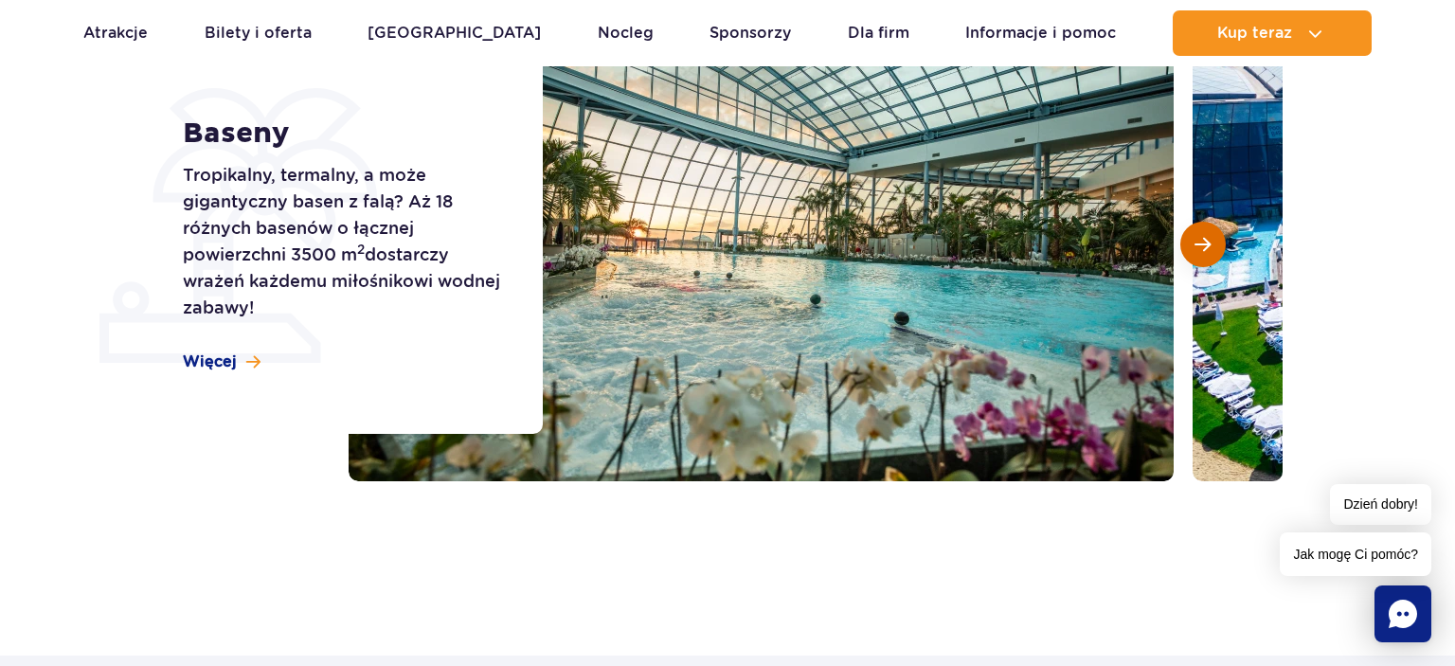
click at [1196, 237] on span "Następny slajd" at bounding box center [1203, 244] width 16 height 17
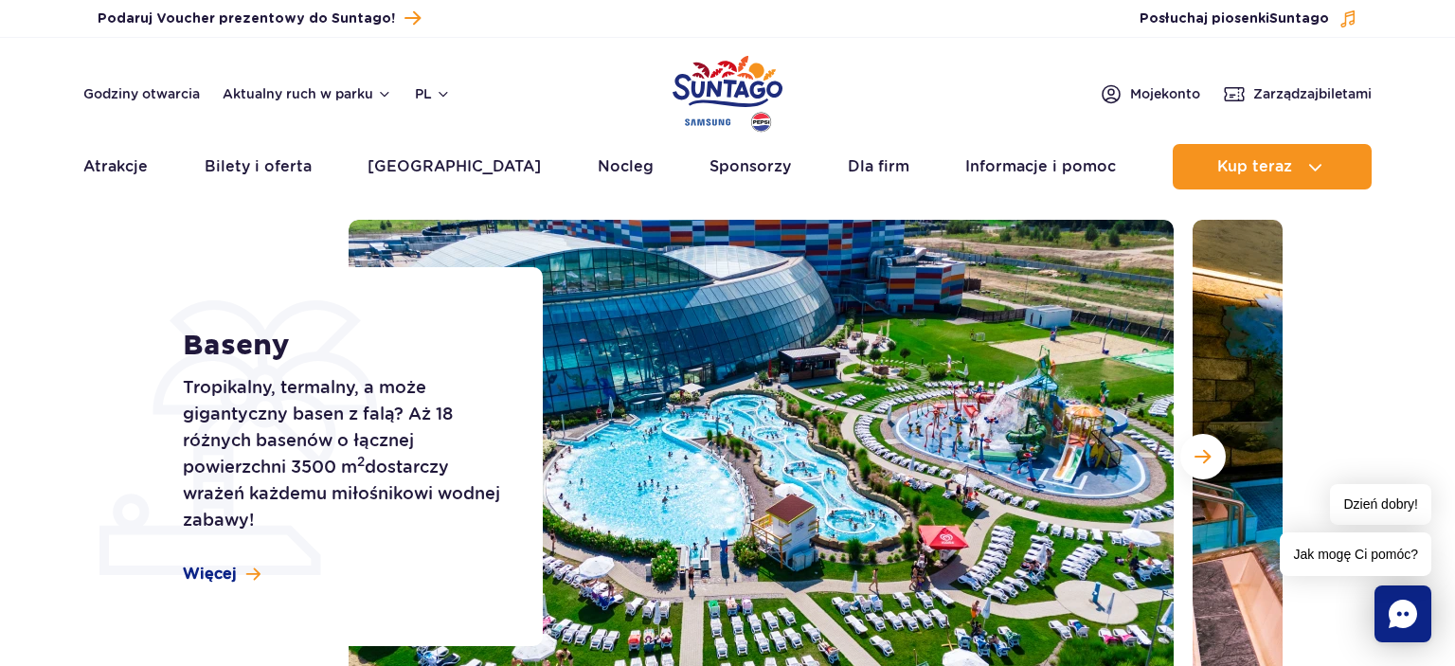
scroll to position [0, 0]
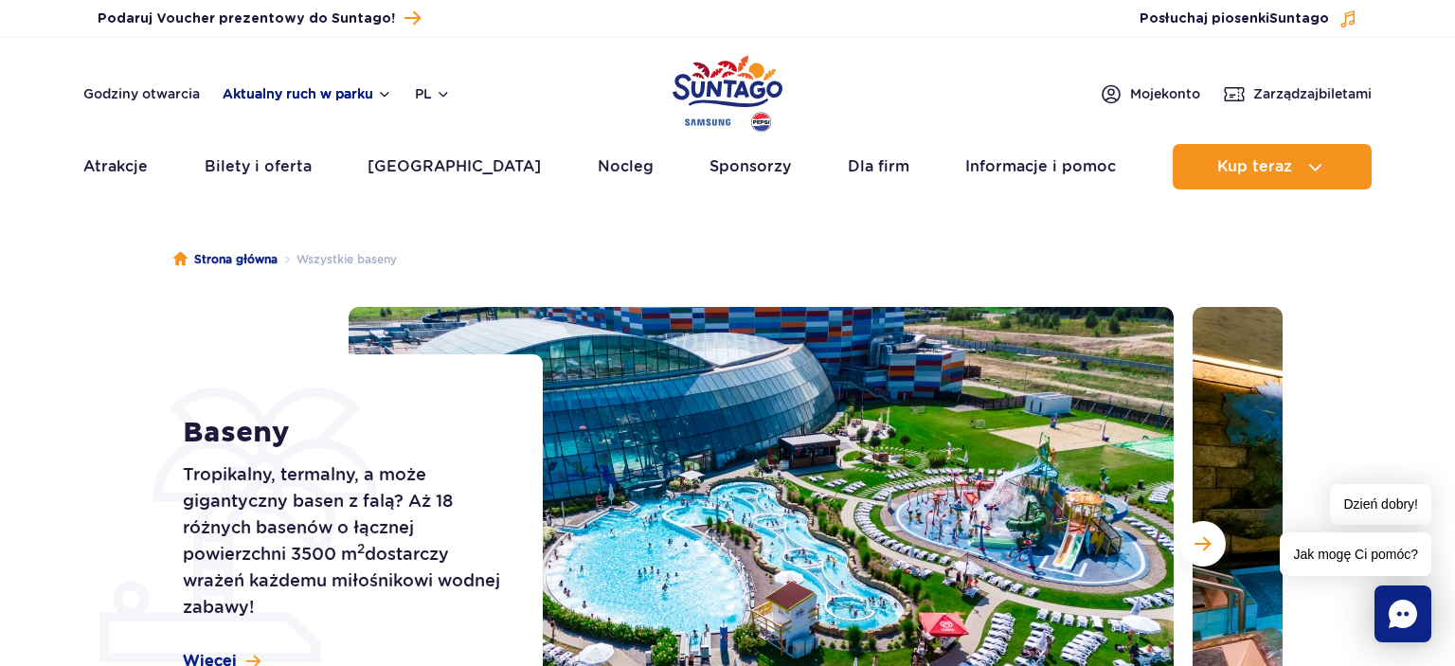
click at [382, 97] on button "Aktualny ruch w parku" at bounding box center [308, 93] width 170 height 15
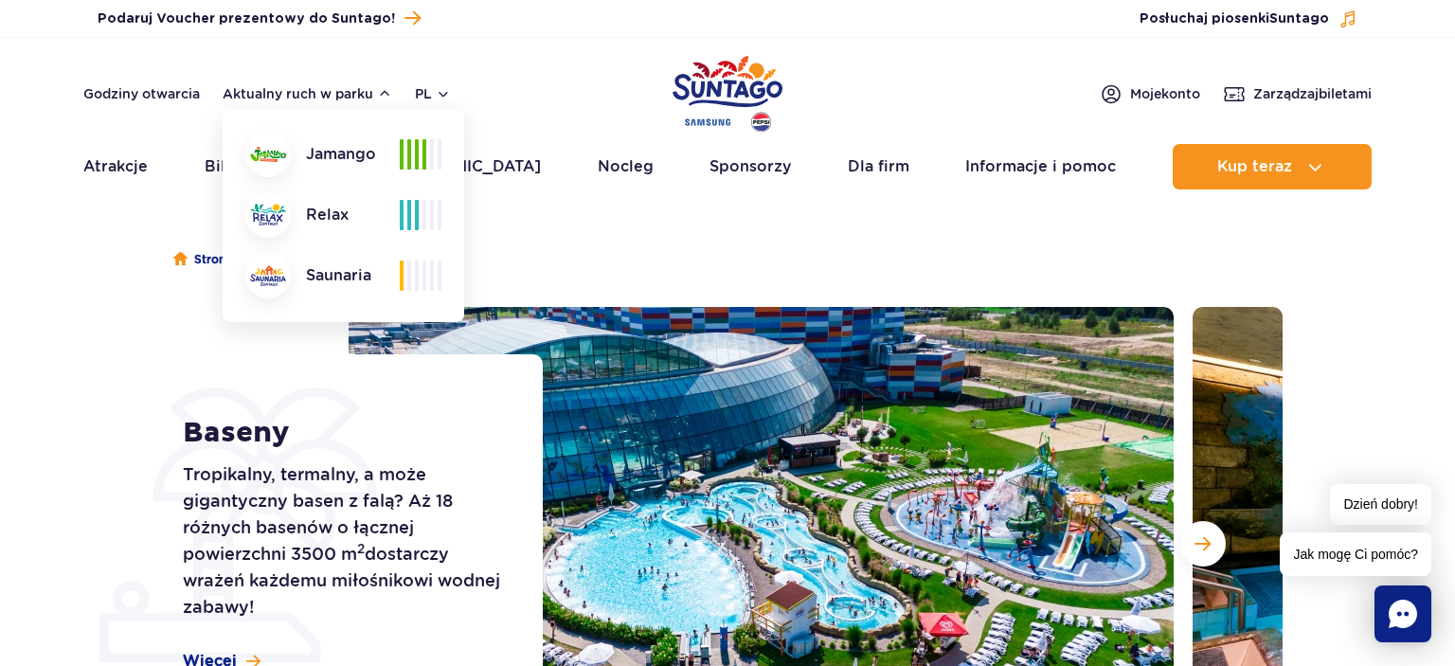
click at [417, 153] on span at bounding box center [417, 154] width 4 height 30
click at [381, 89] on button "Aktualny ruch w parku" at bounding box center [308, 93] width 170 height 15
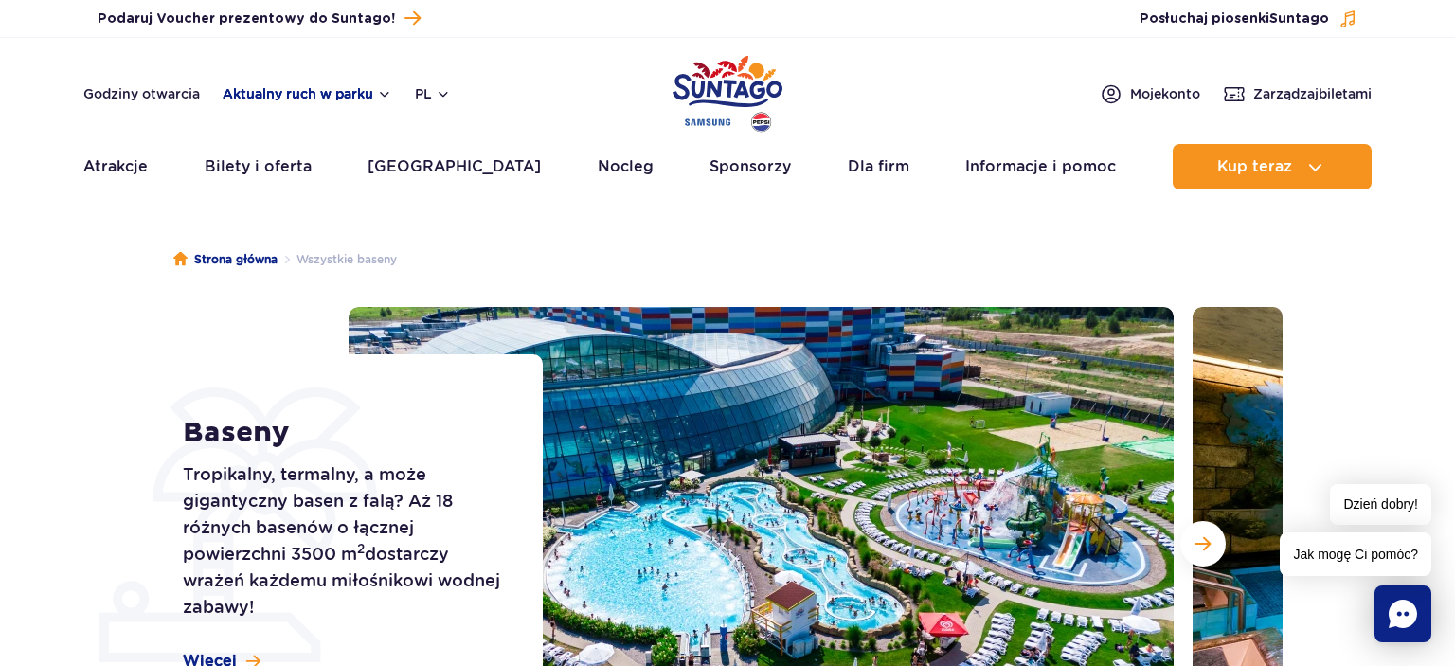
click at [385, 97] on button "Aktualny ruch w parku" at bounding box center [308, 93] width 170 height 15
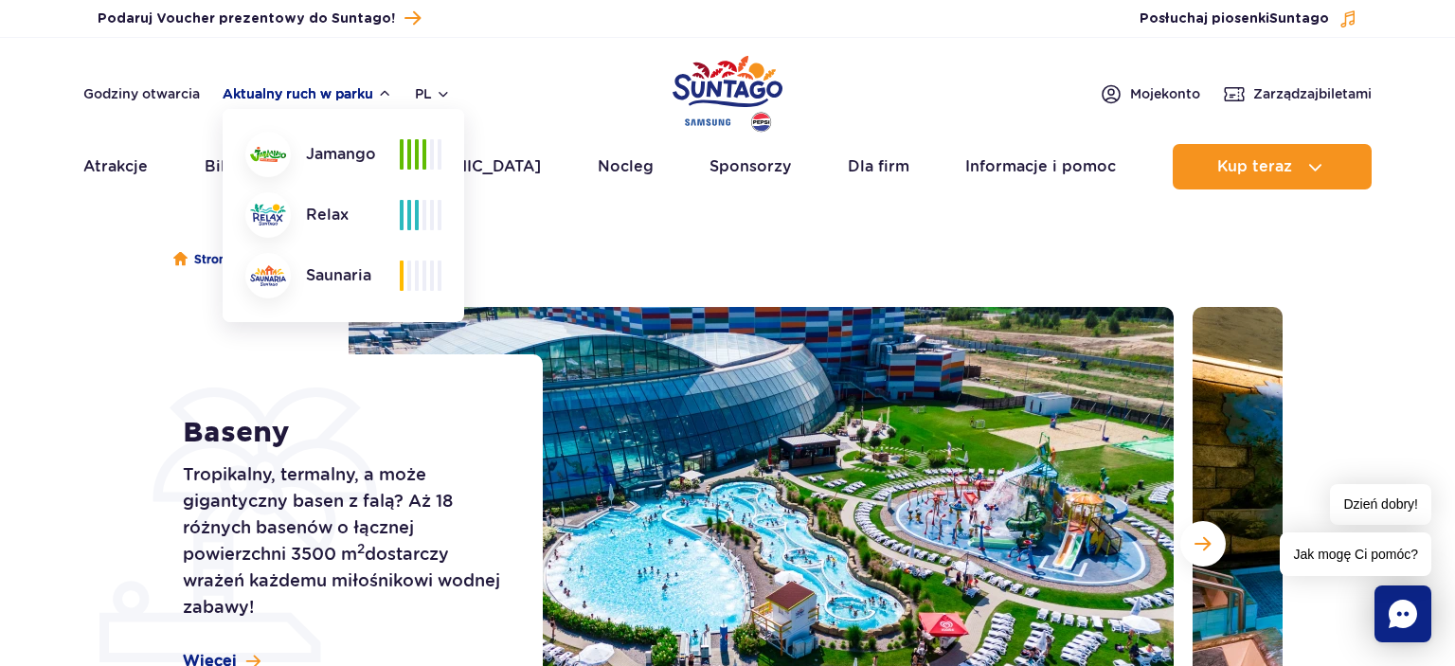
click at [385, 97] on button "Aktualny ruch w parku" at bounding box center [308, 93] width 170 height 15
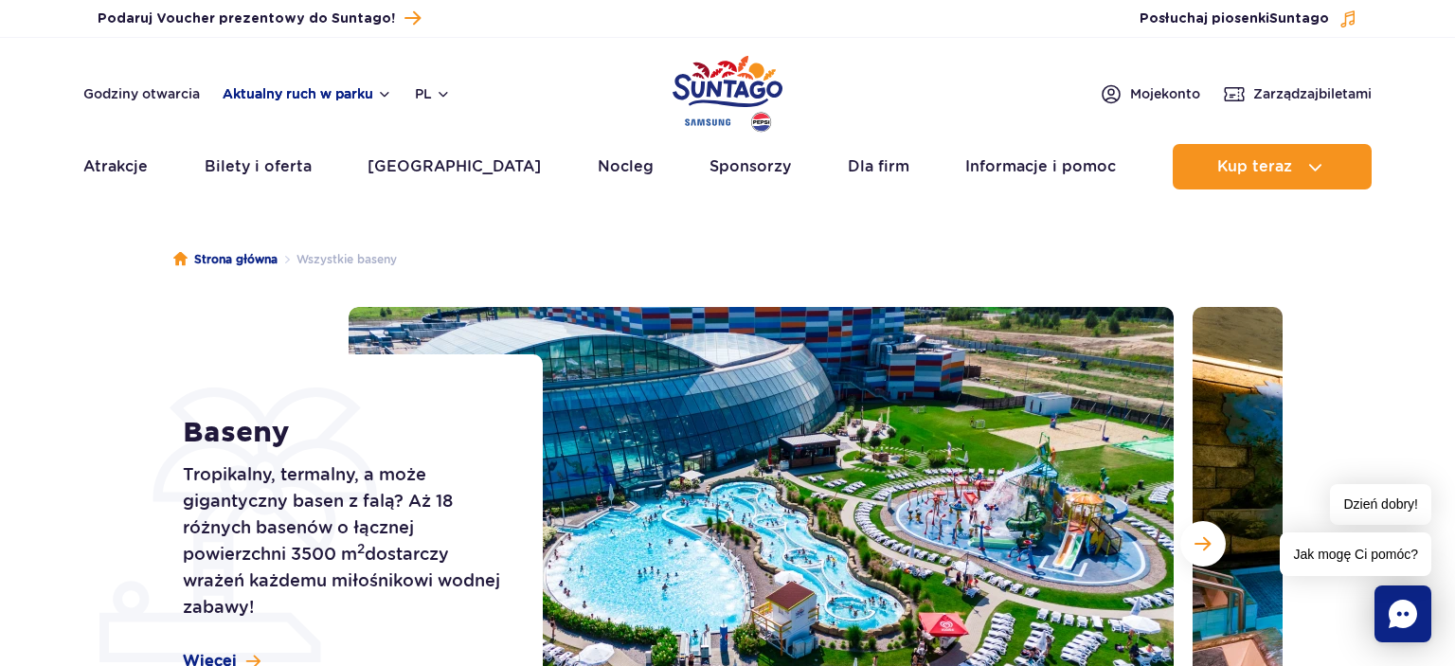
click at [385, 97] on button "Aktualny ruch w parku" at bounding box center [308, 93] width 170 height 15
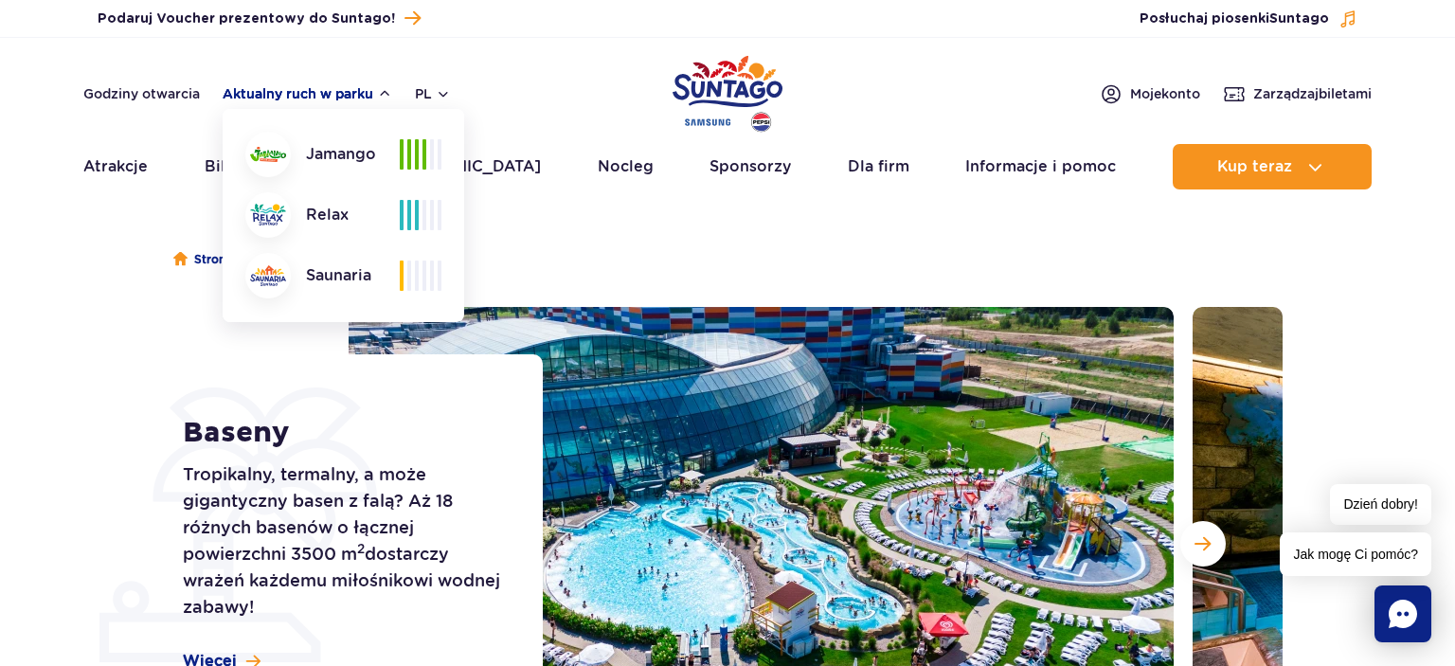
click at [384, 92] on button "Aktualny ruch w parku" at bounding box center [308, 93] width 170 height 15
